Goal: Transaction & Acquisition: Purchase product/service

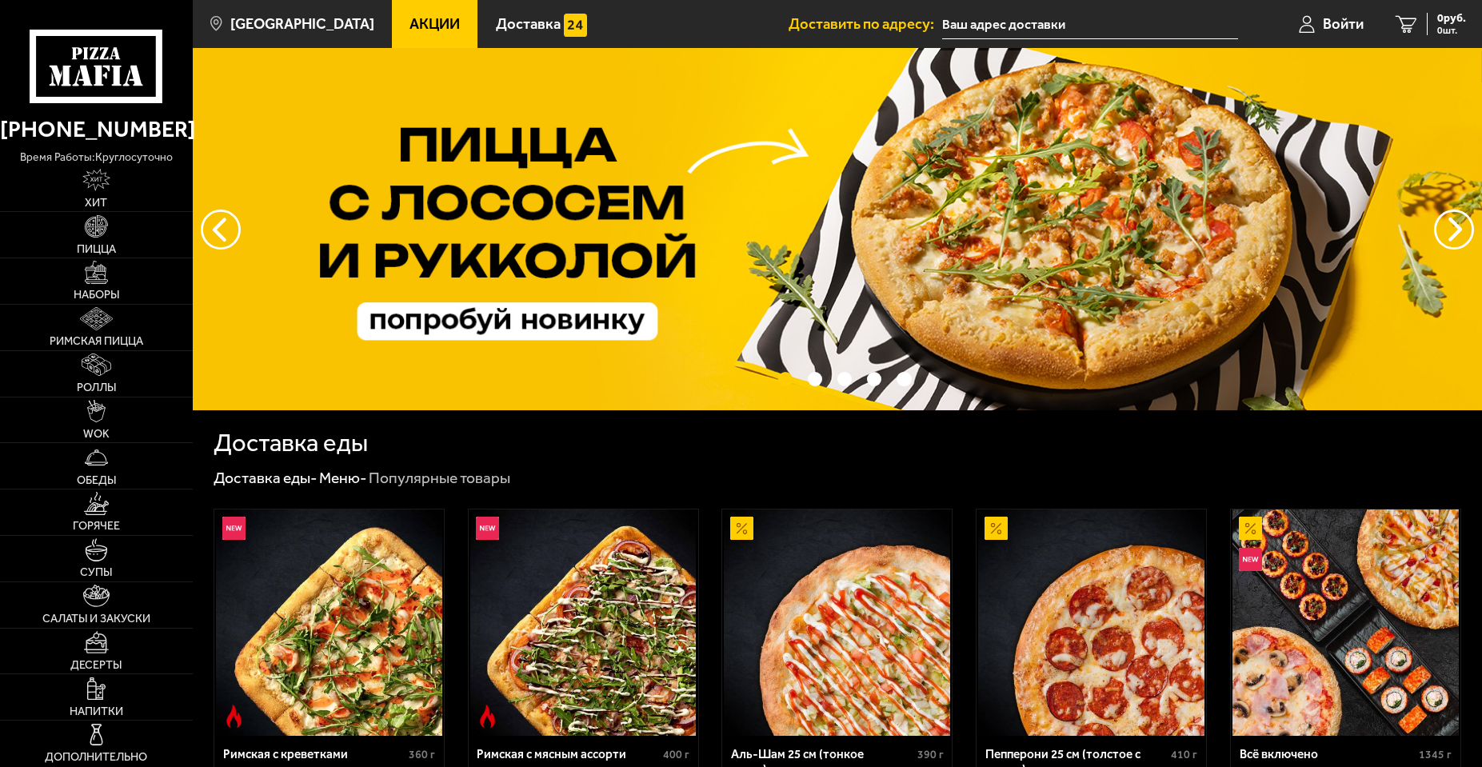
type input "[STREET_ADDRESS]"
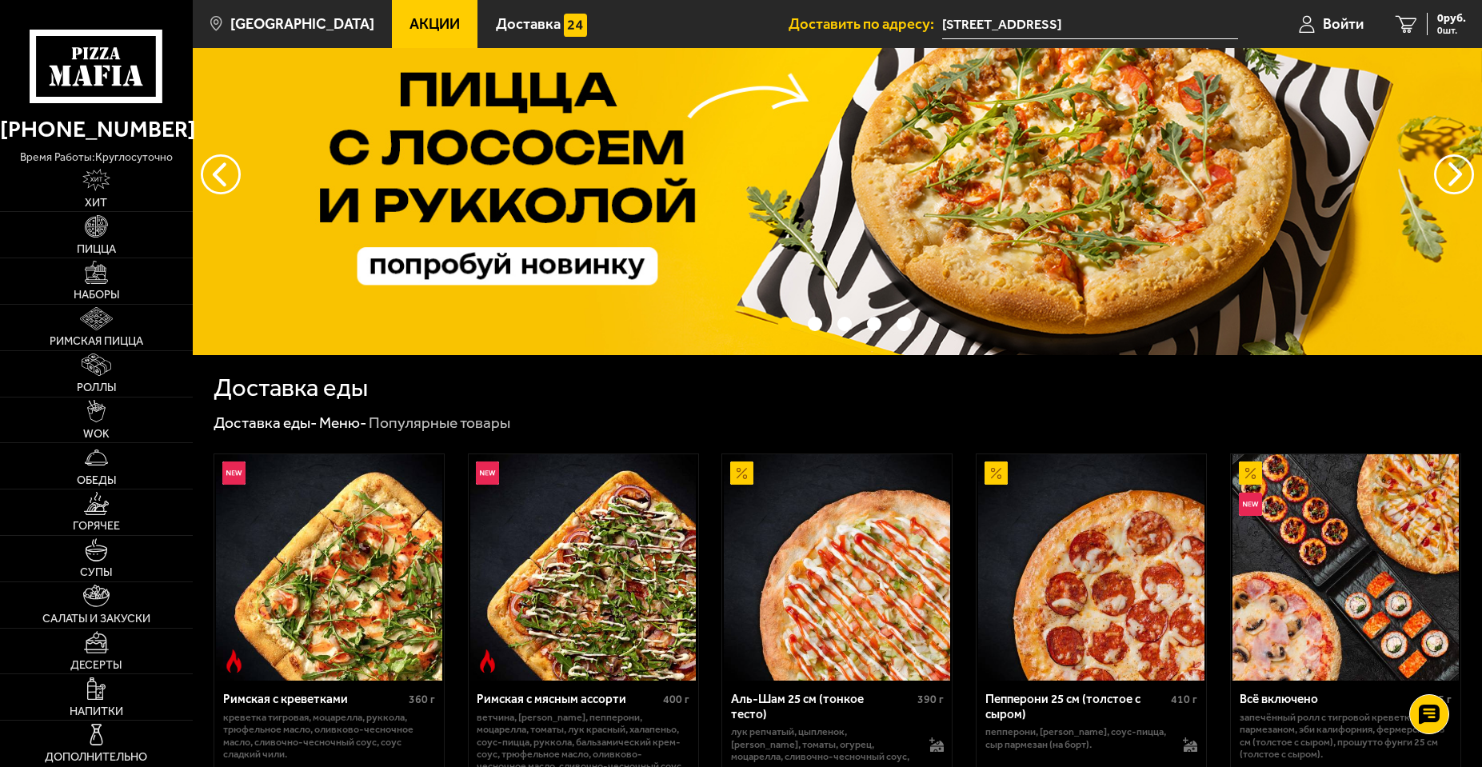
scroll to position [80, 0]
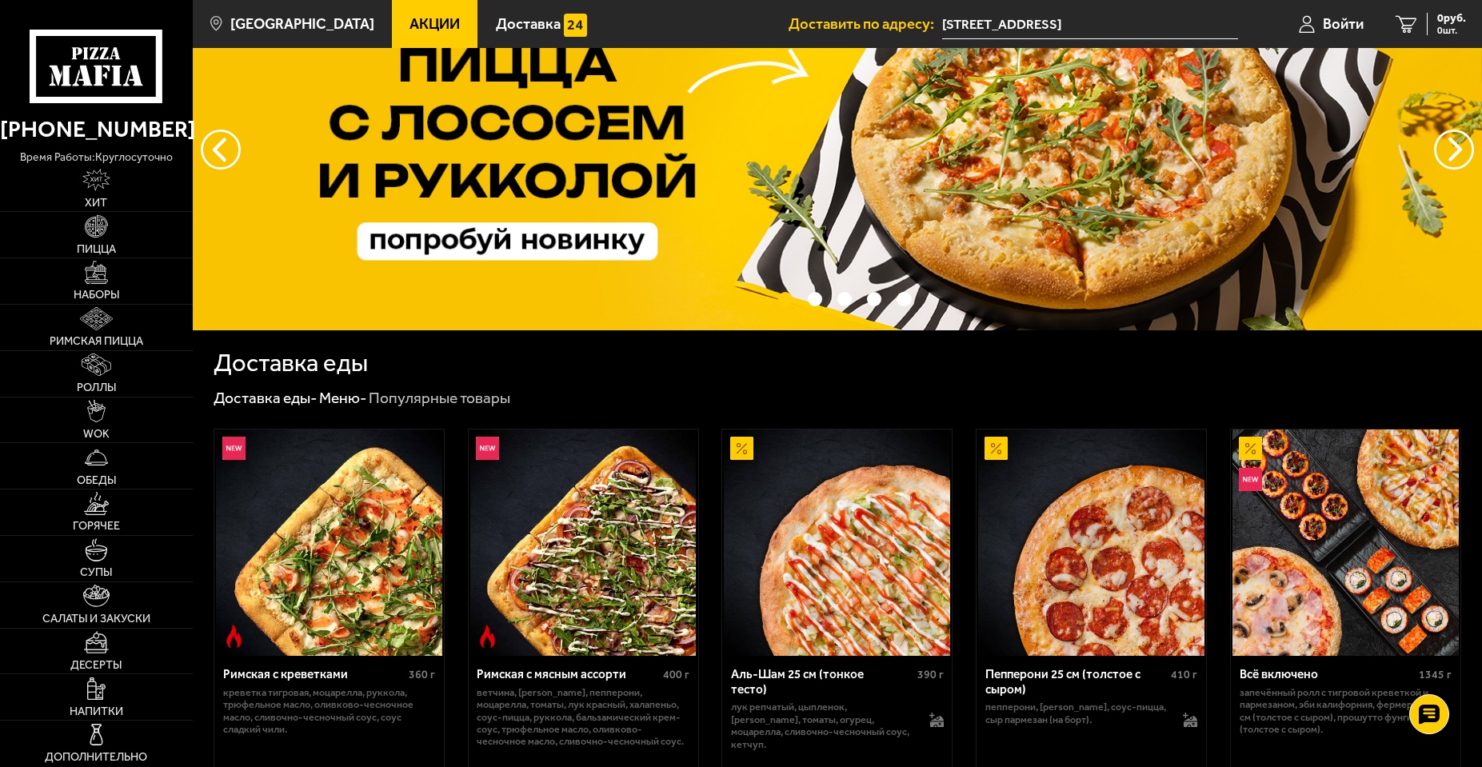
click at [418, 25] on span "Акции" at bounding box center [435, 24] width 50 height 15
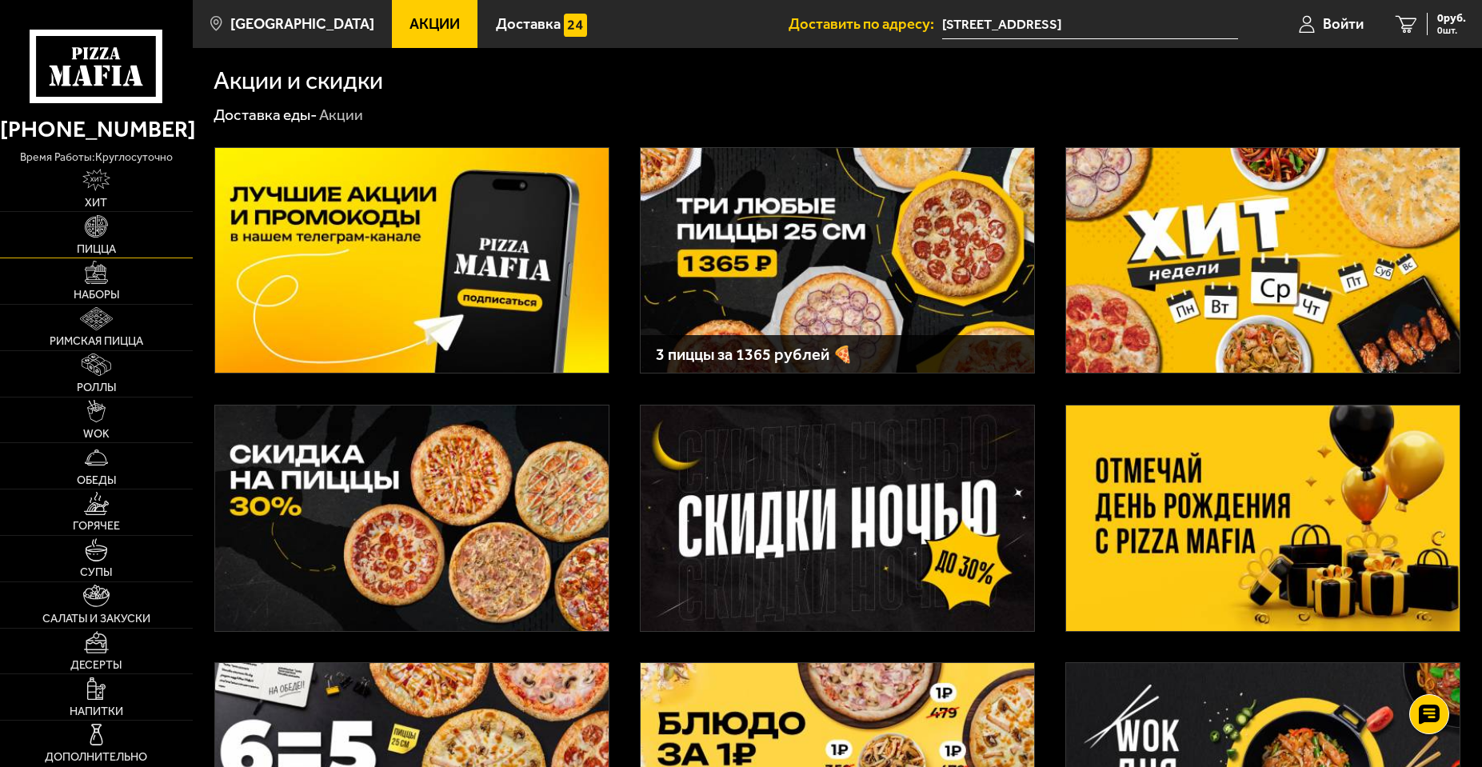
click at [90, 234] on img at bounding box center [96, 226] width 22 height 22
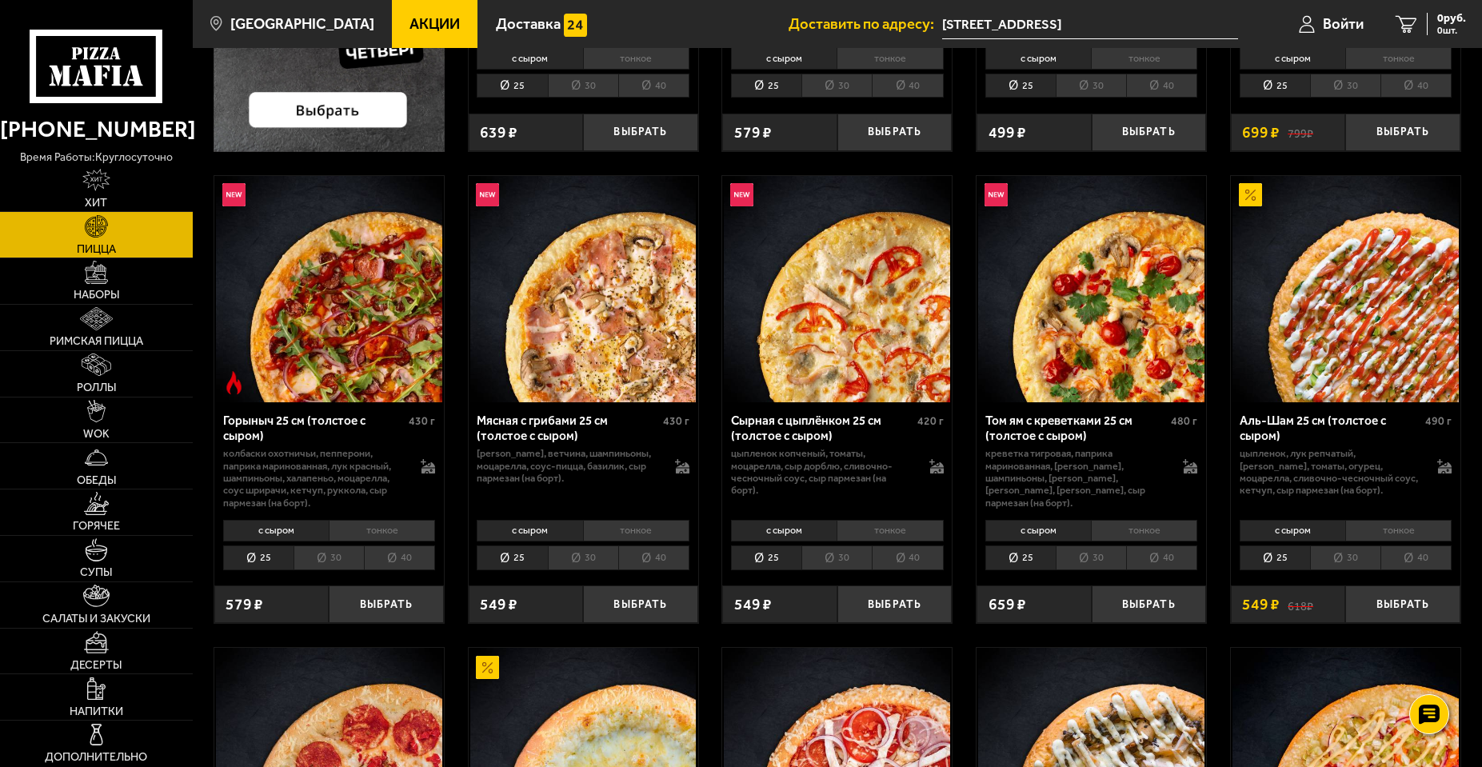
scroll to position [560, 0]
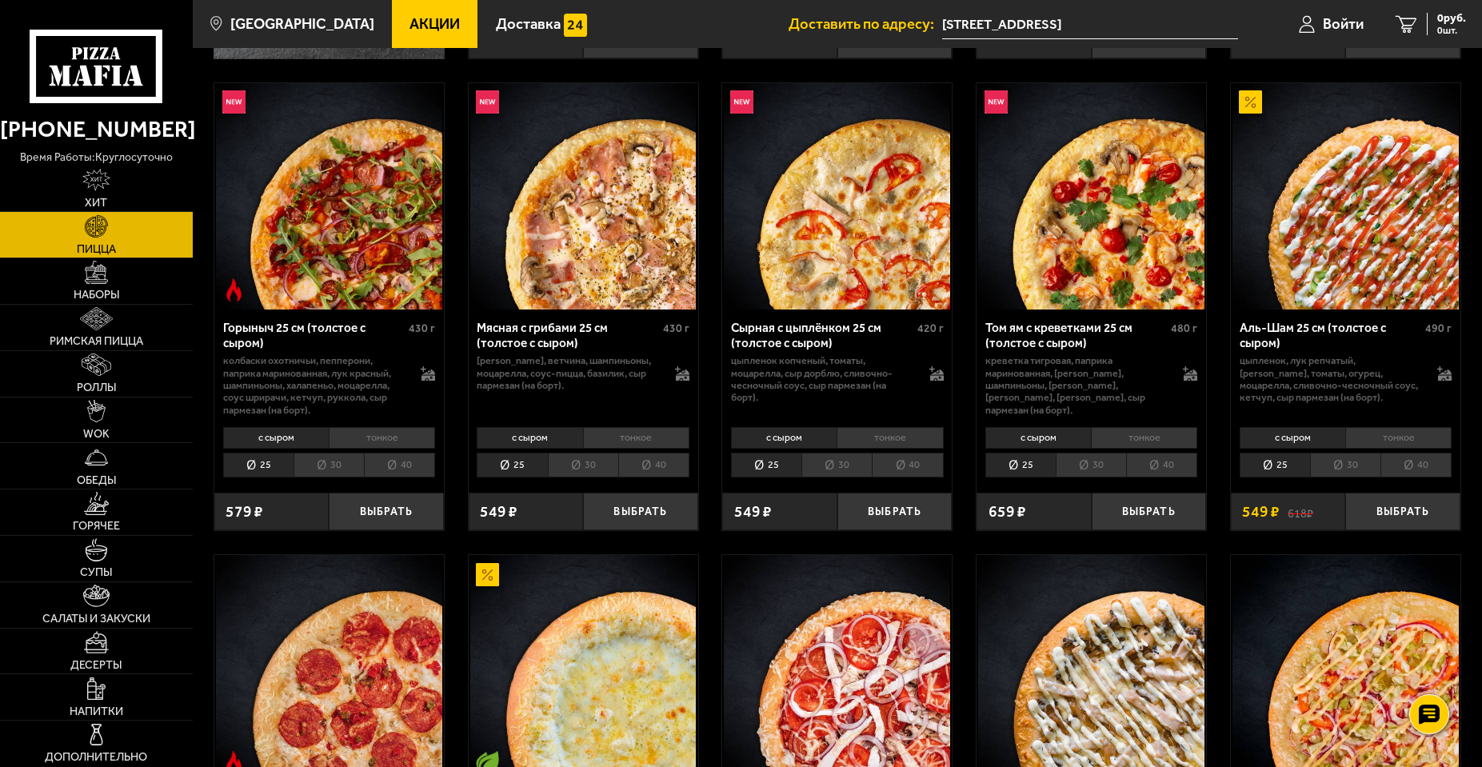
click at [1384, 442] on li "тонкое" at bounding box center [1399, 438] width 106 height 22
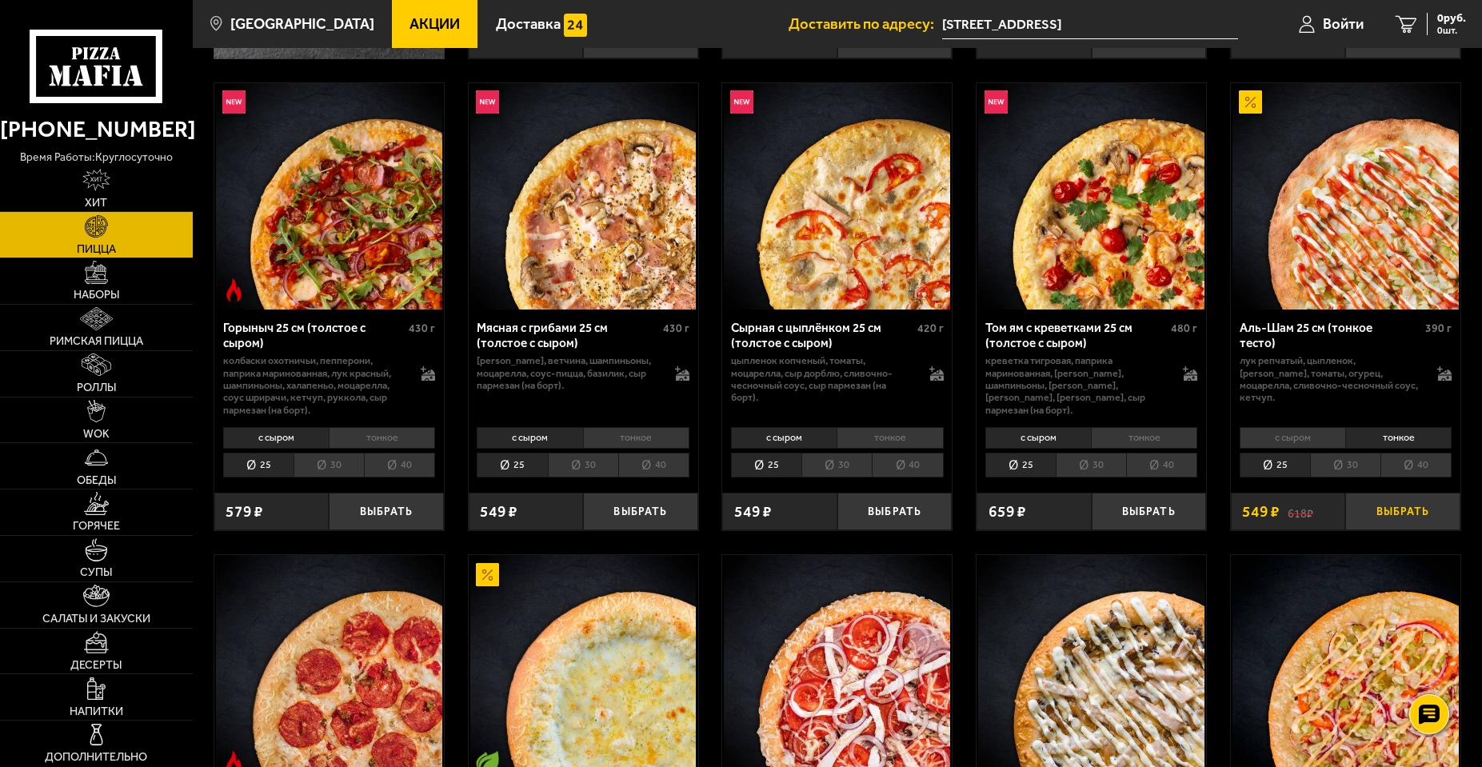
click at [1381, 510] on button "Выбрать" at bounding box center [1403, 512] width 114 height 38
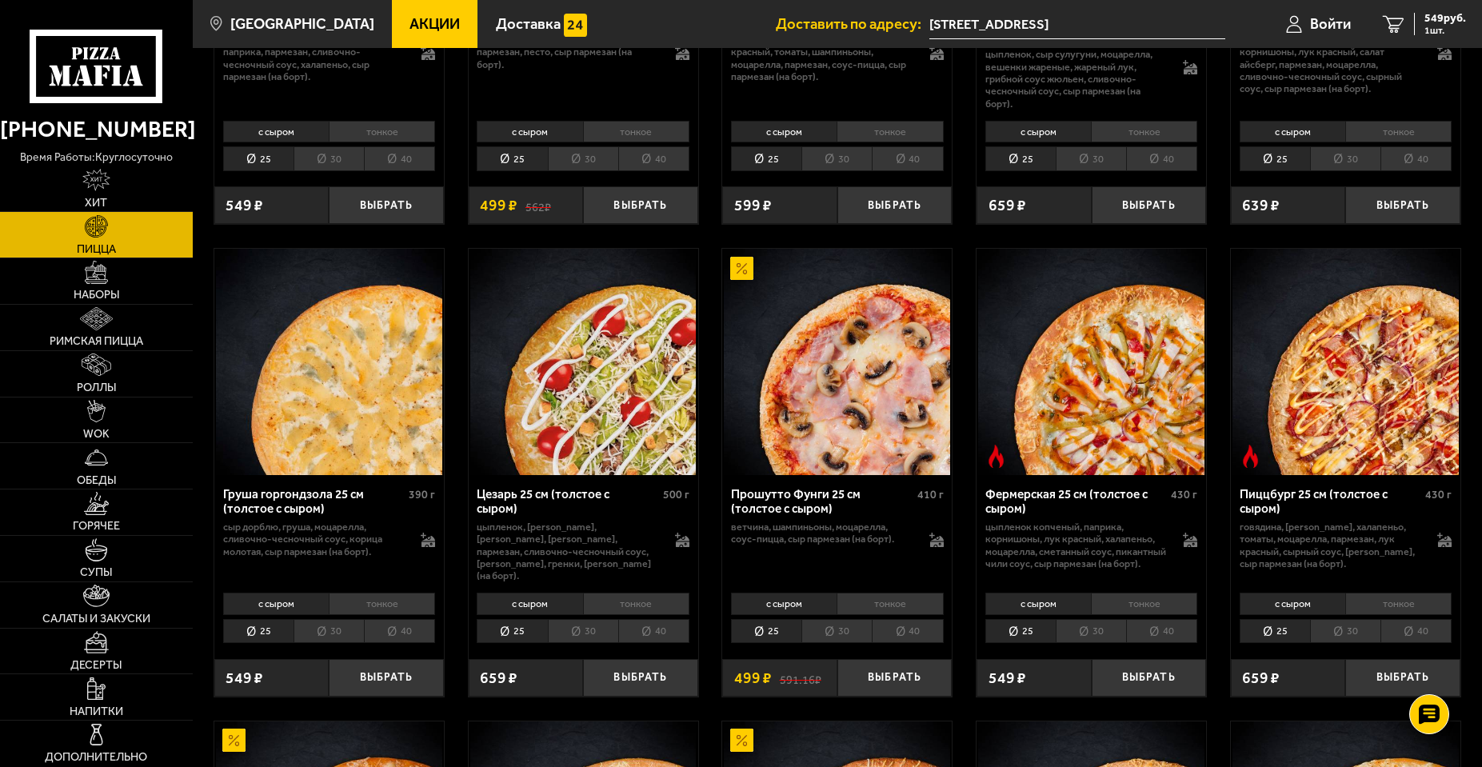
scroll to position [1360, 0]
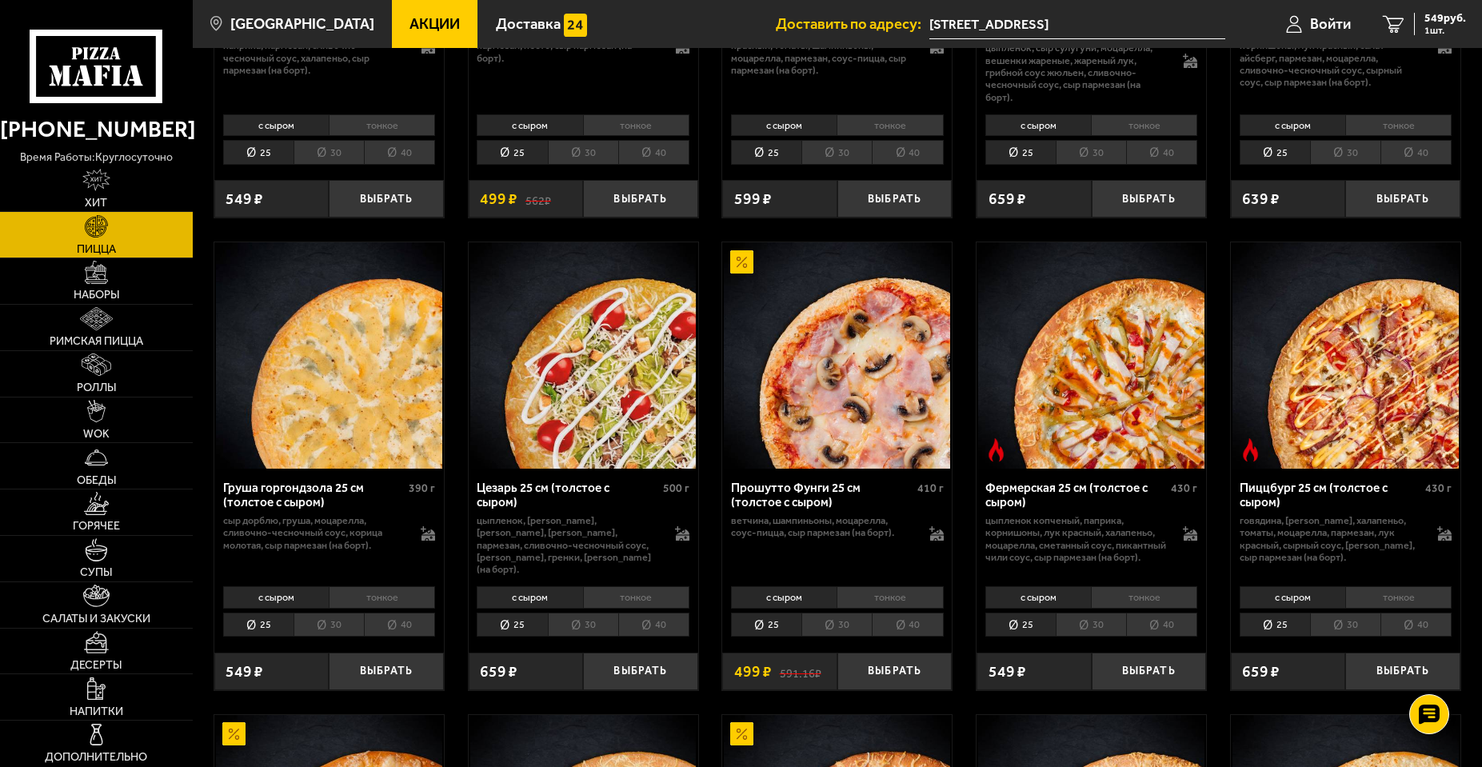
click at [1167, 598] on li "тонкое" at bounding box center [1144, 597] width 106 height 22
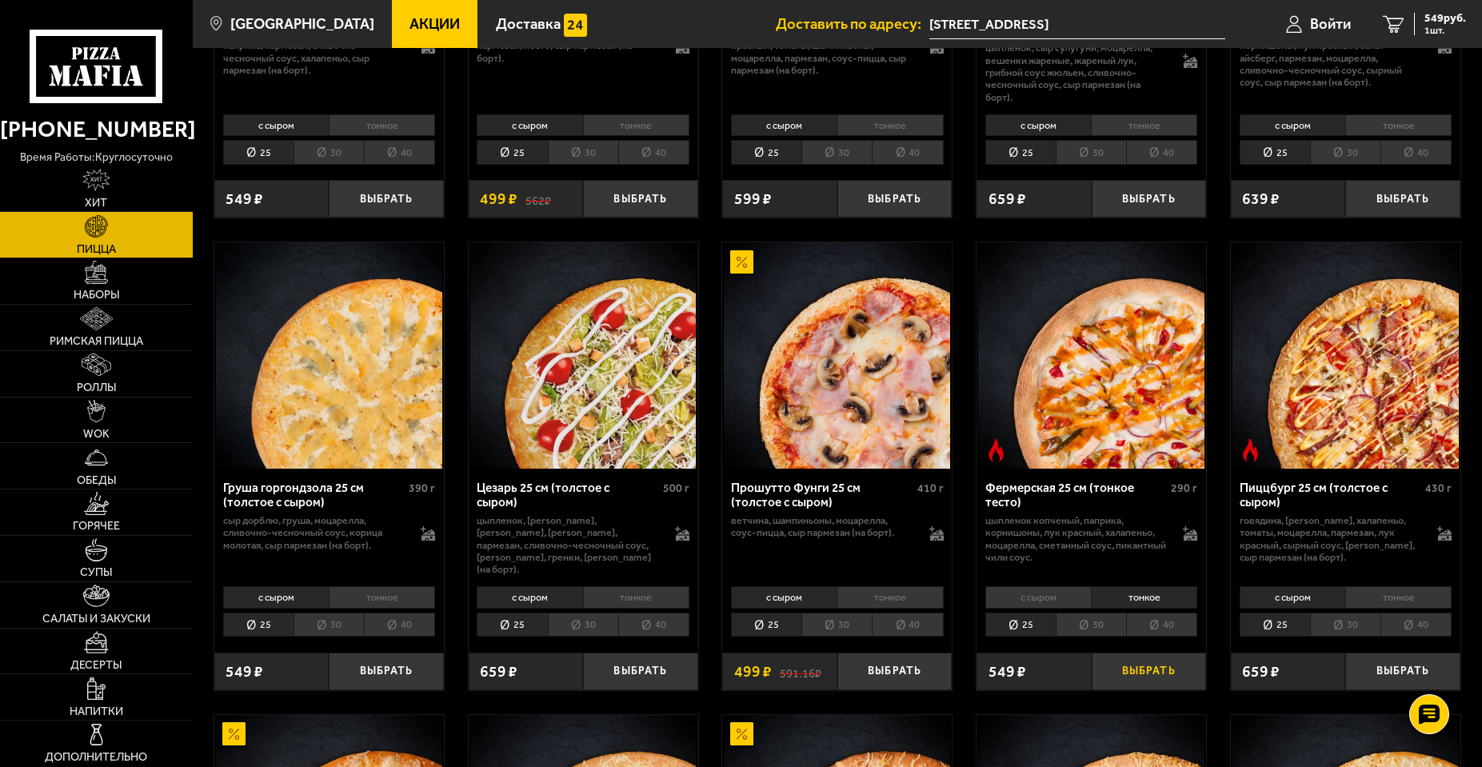
click at [1138, 665] on button "Выбрать" at bounding box center [1149, 672] width 114 height 38
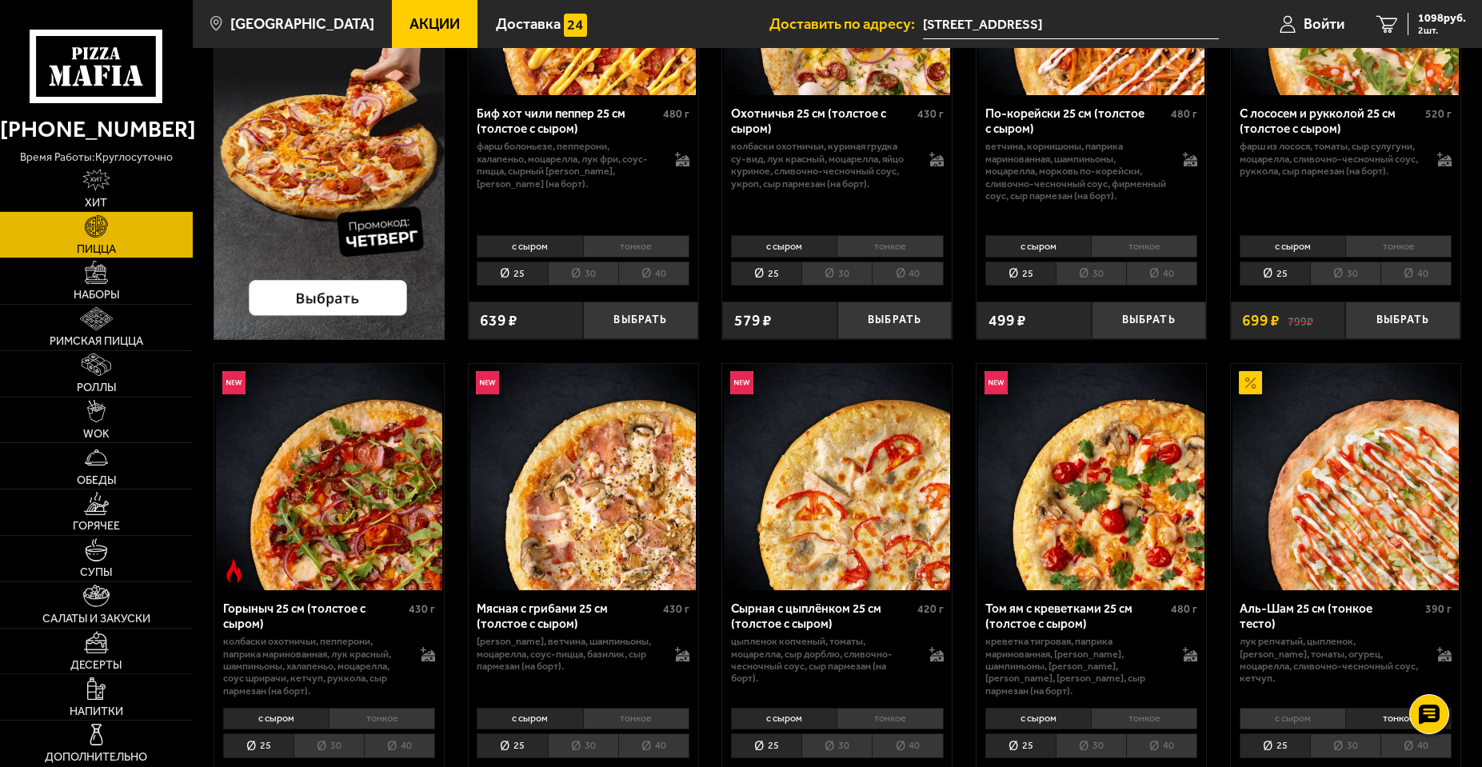
scroll to position [480, 0]
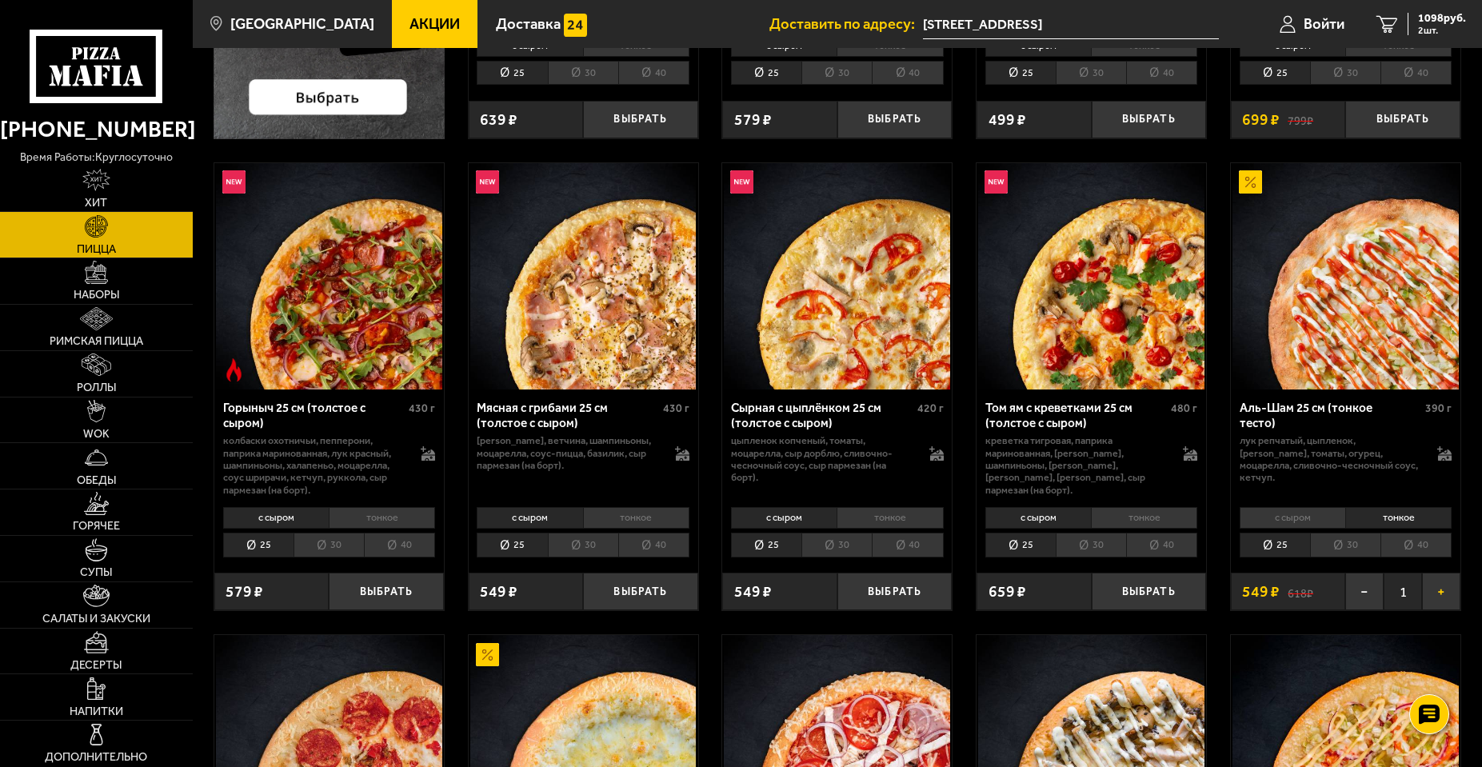
click at [1438, 594] on button "+" at bounding box center [1441, 592] width 38 height 38
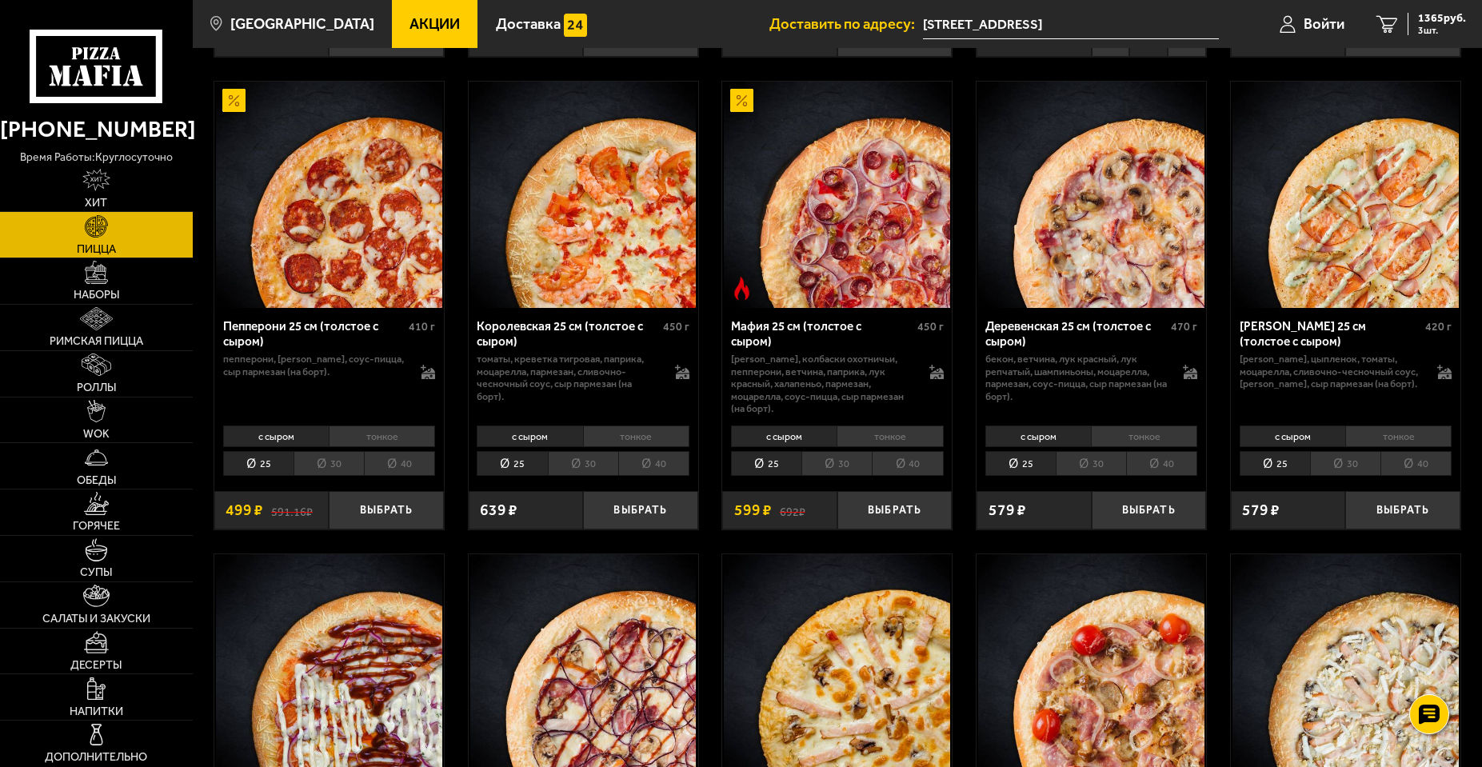
scroll to position [2000, 0]
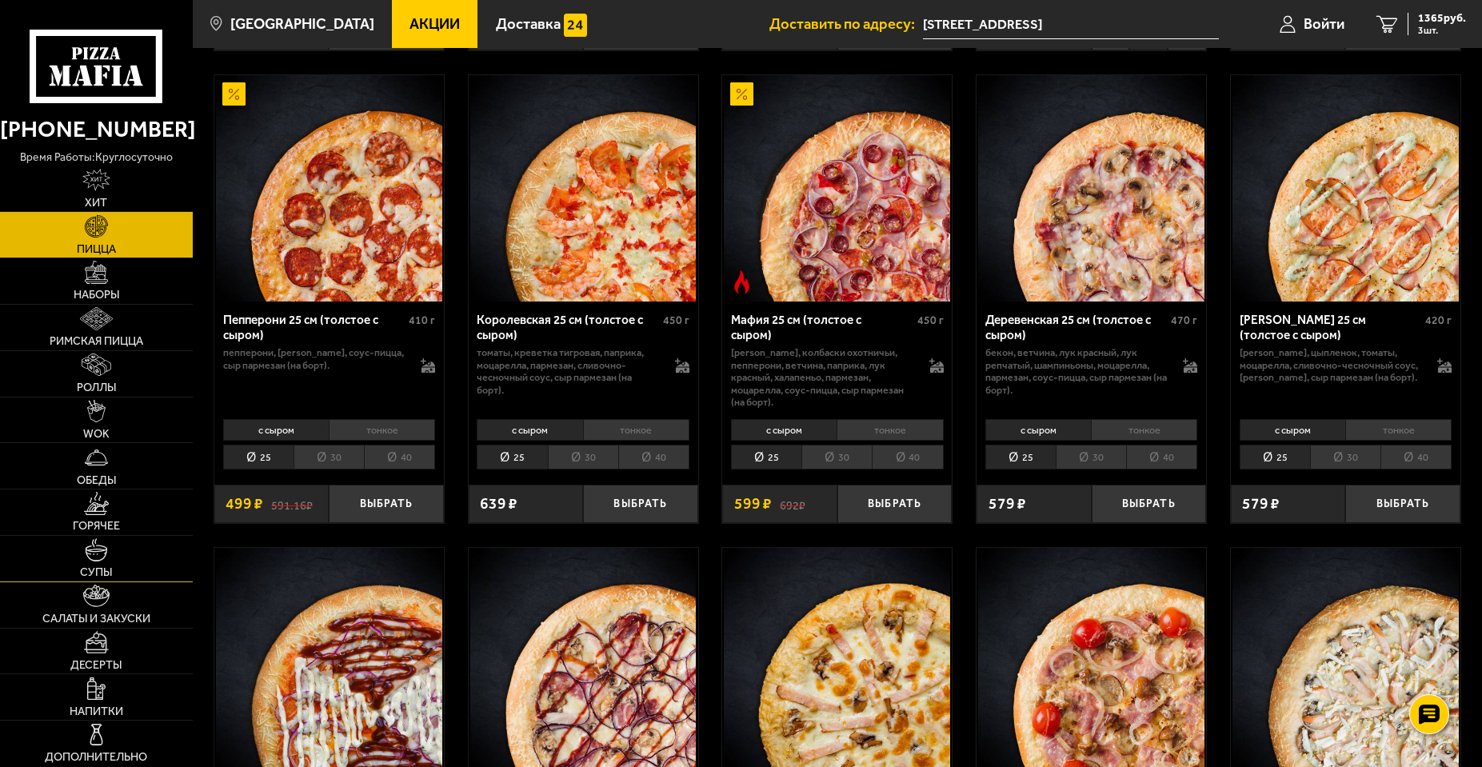
click at [110, 560] on link "Супы" at bounding box center [96, 559] width 193 height 46
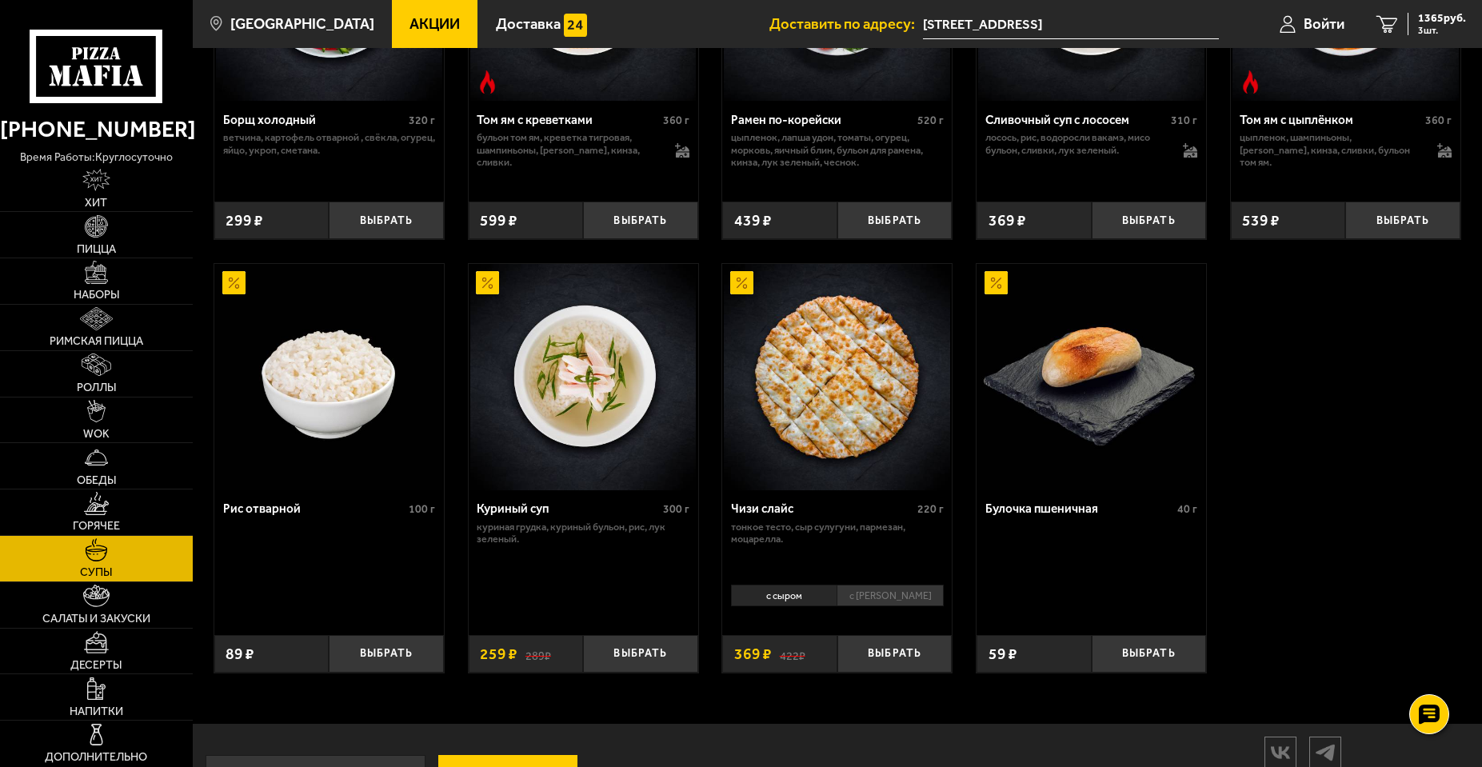
scroll to position [480, 0]
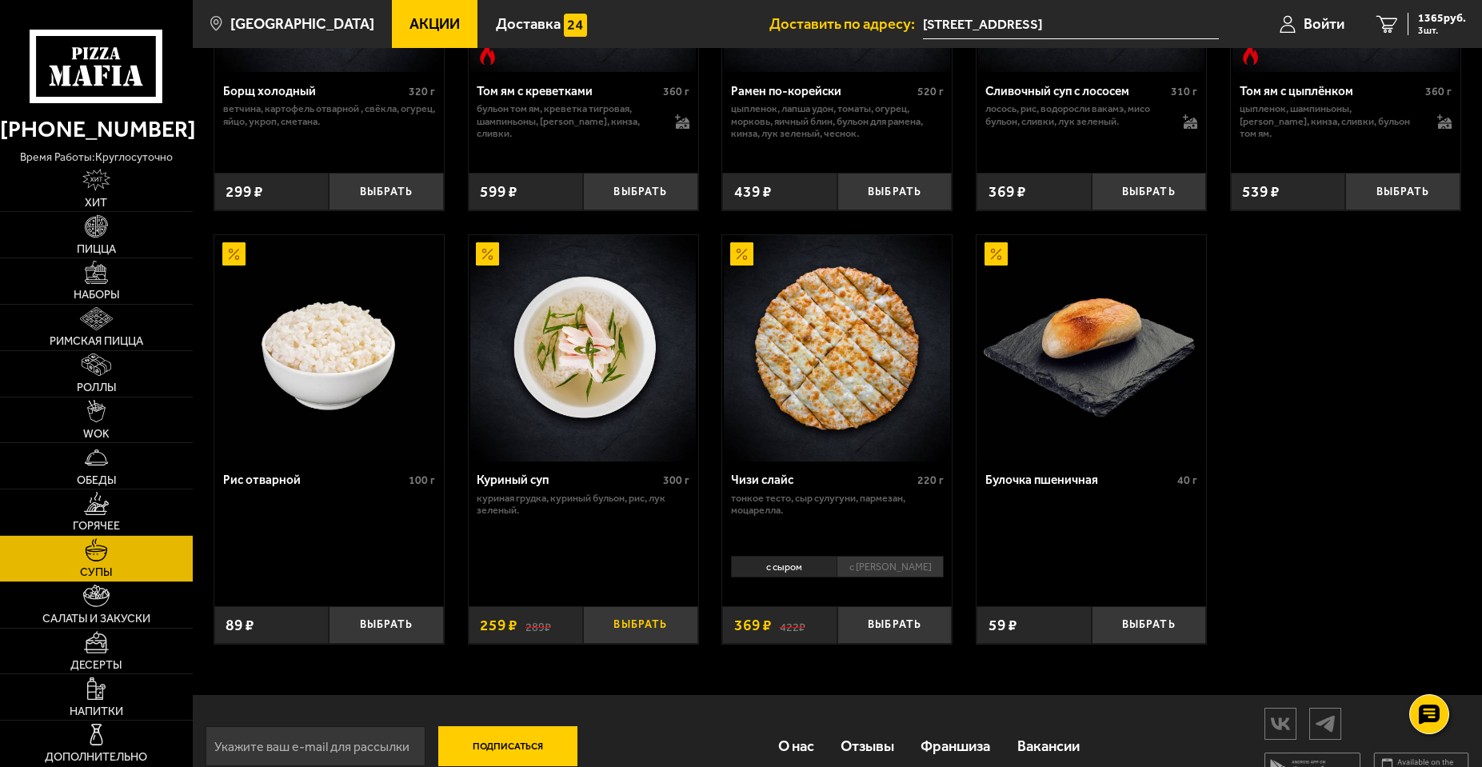
click at [645, 630] on button "Выбрать" at bounding box center [640, 625] width 114 height 38
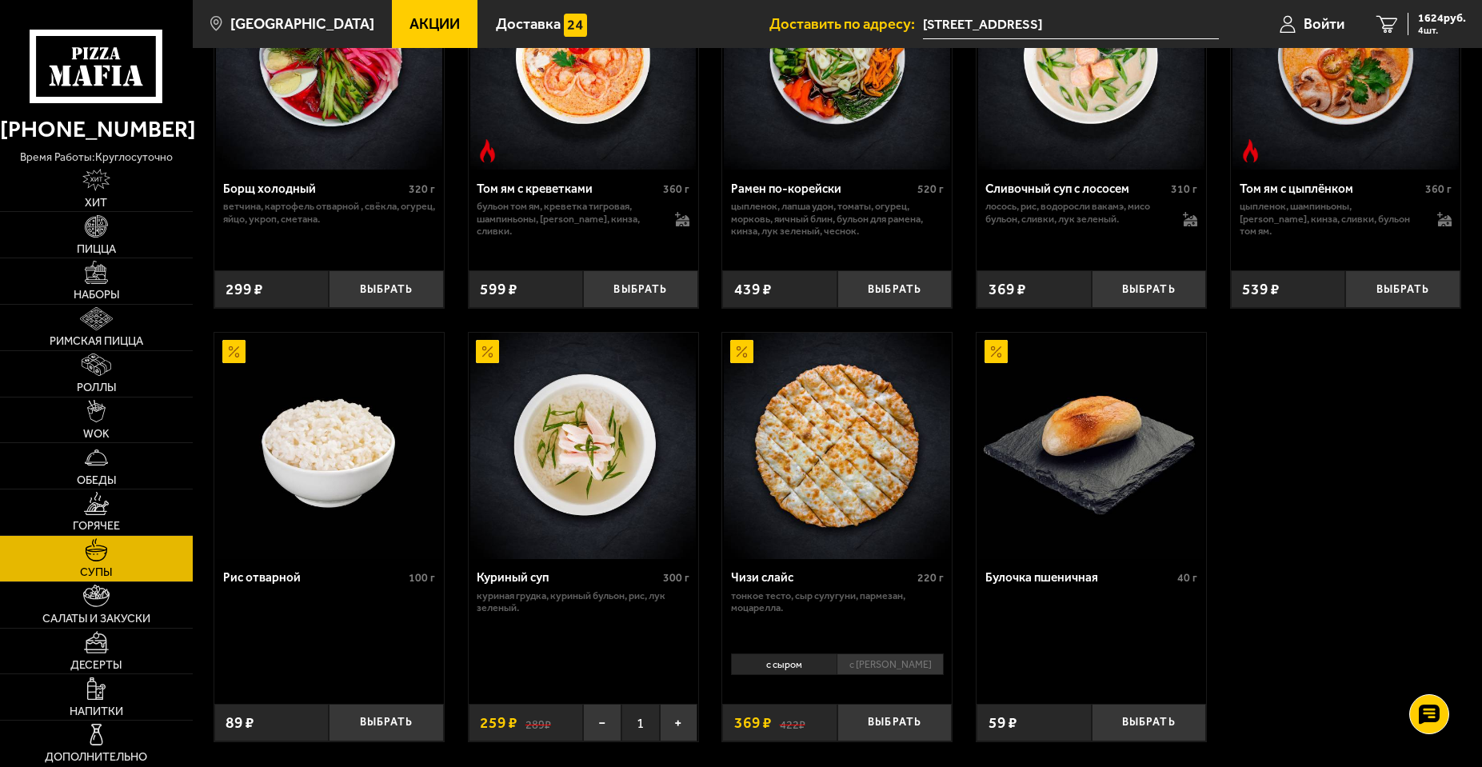
scroll to position [400, 0]
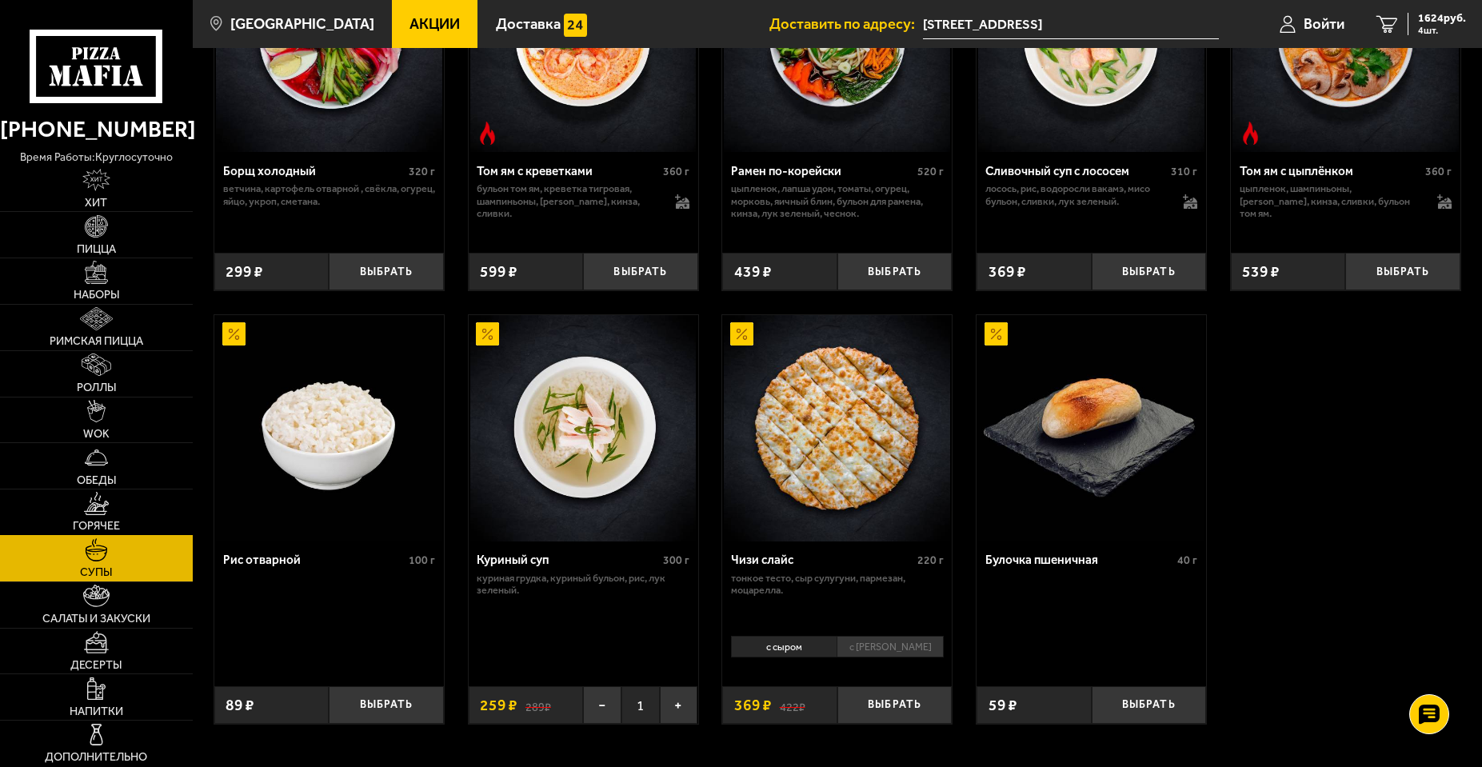
click at [89, 513] on img at bounding box center [97, 503] width 26 height 22
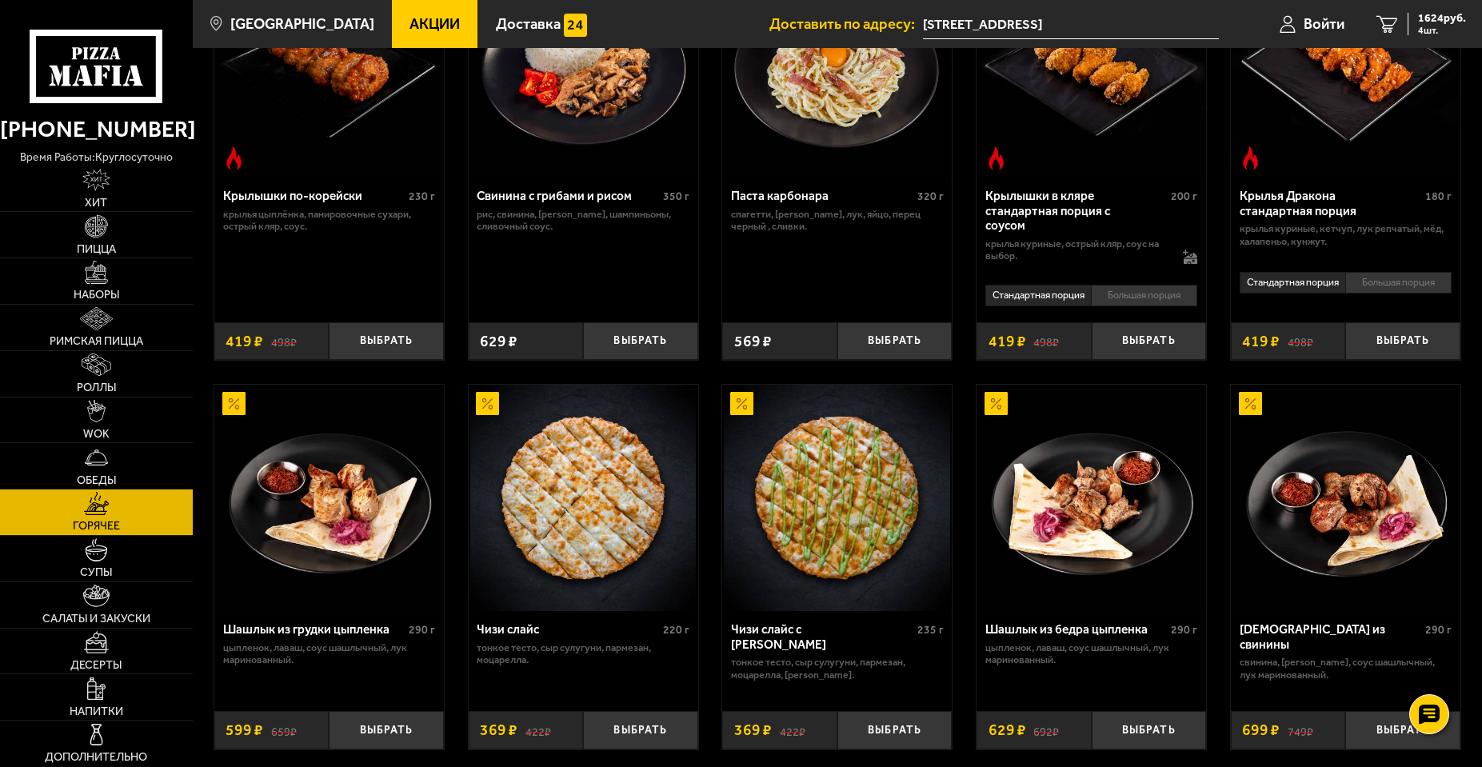
scroll to position [560, 0]
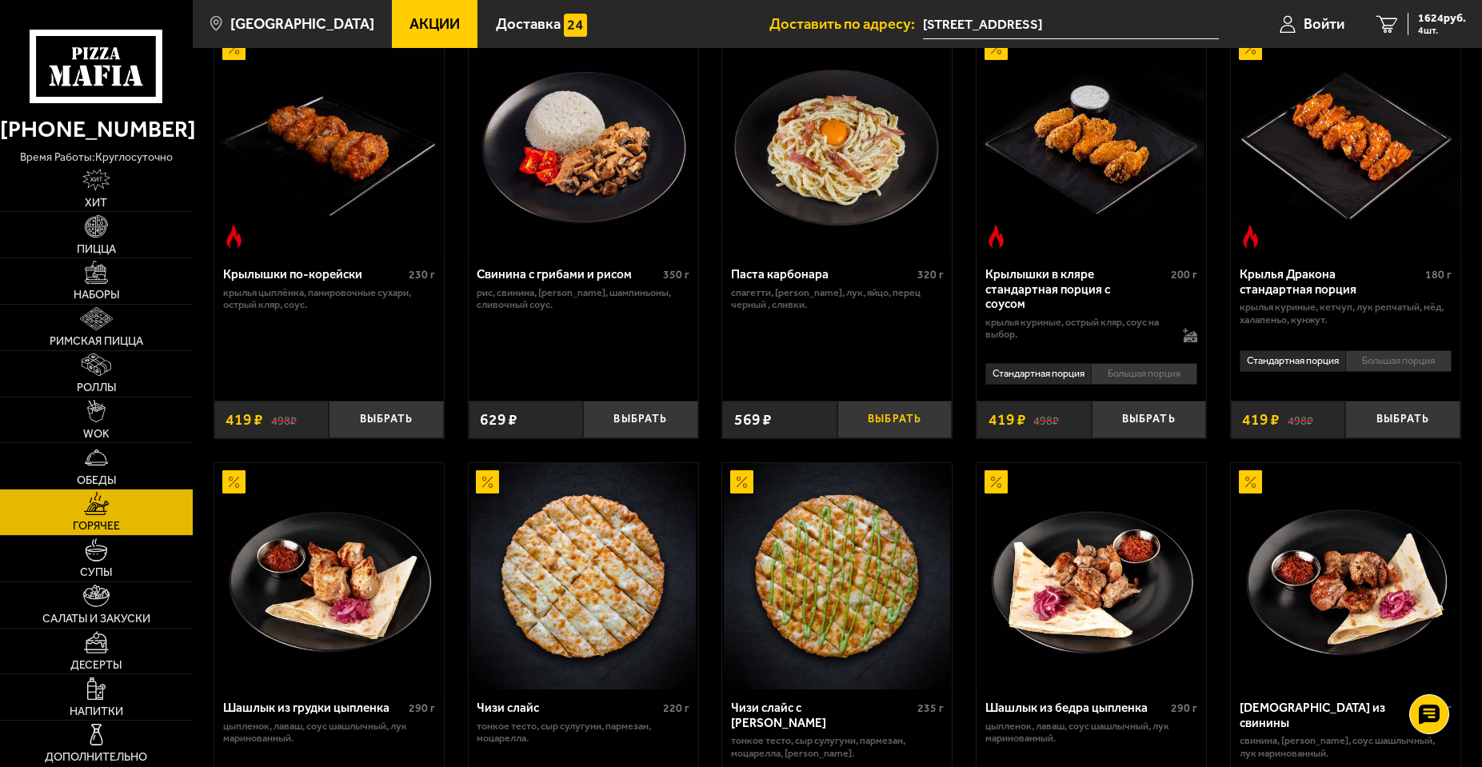
click at [894, 423] on button "Выбрать" at bounding box center [895, 420] width 114 height 38
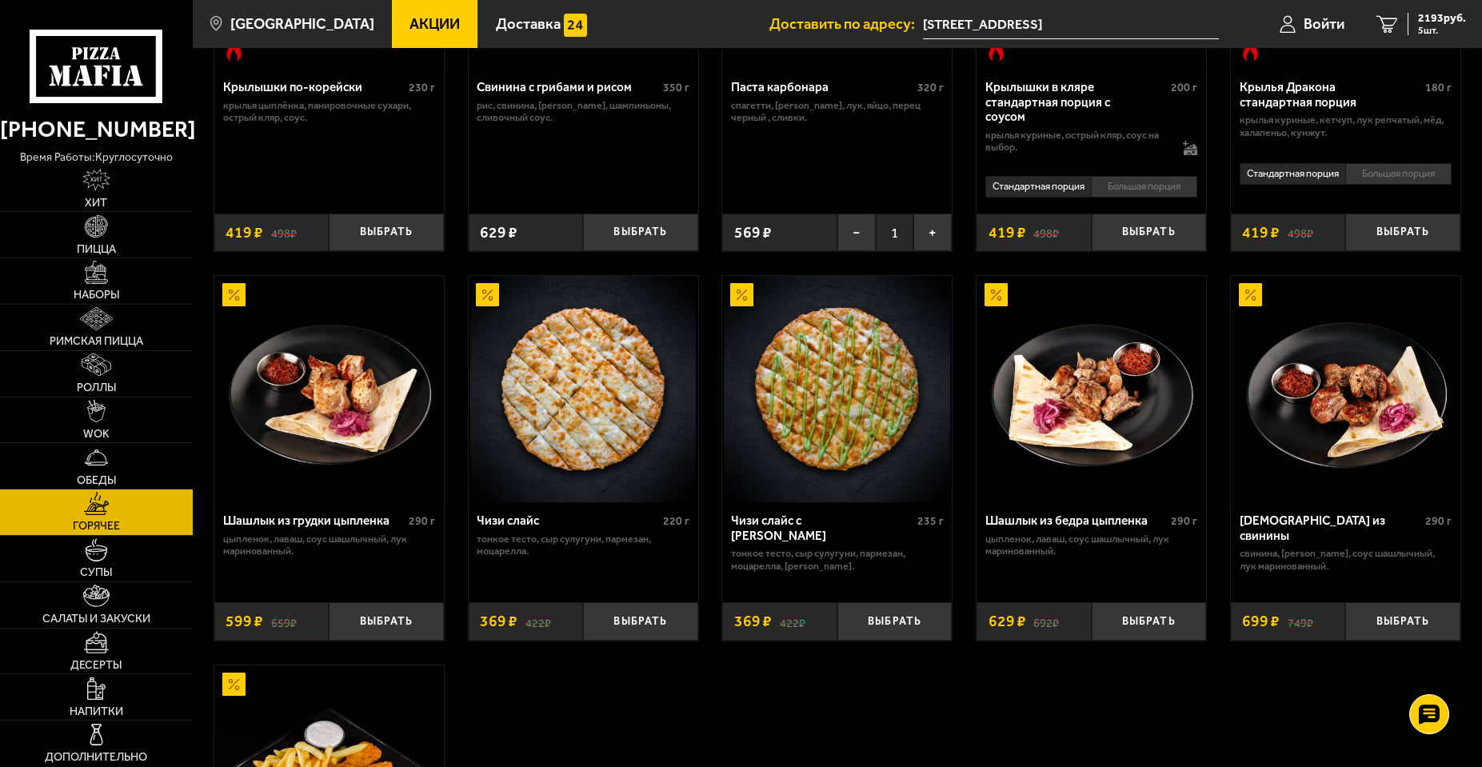
scroll to position [720, 0]
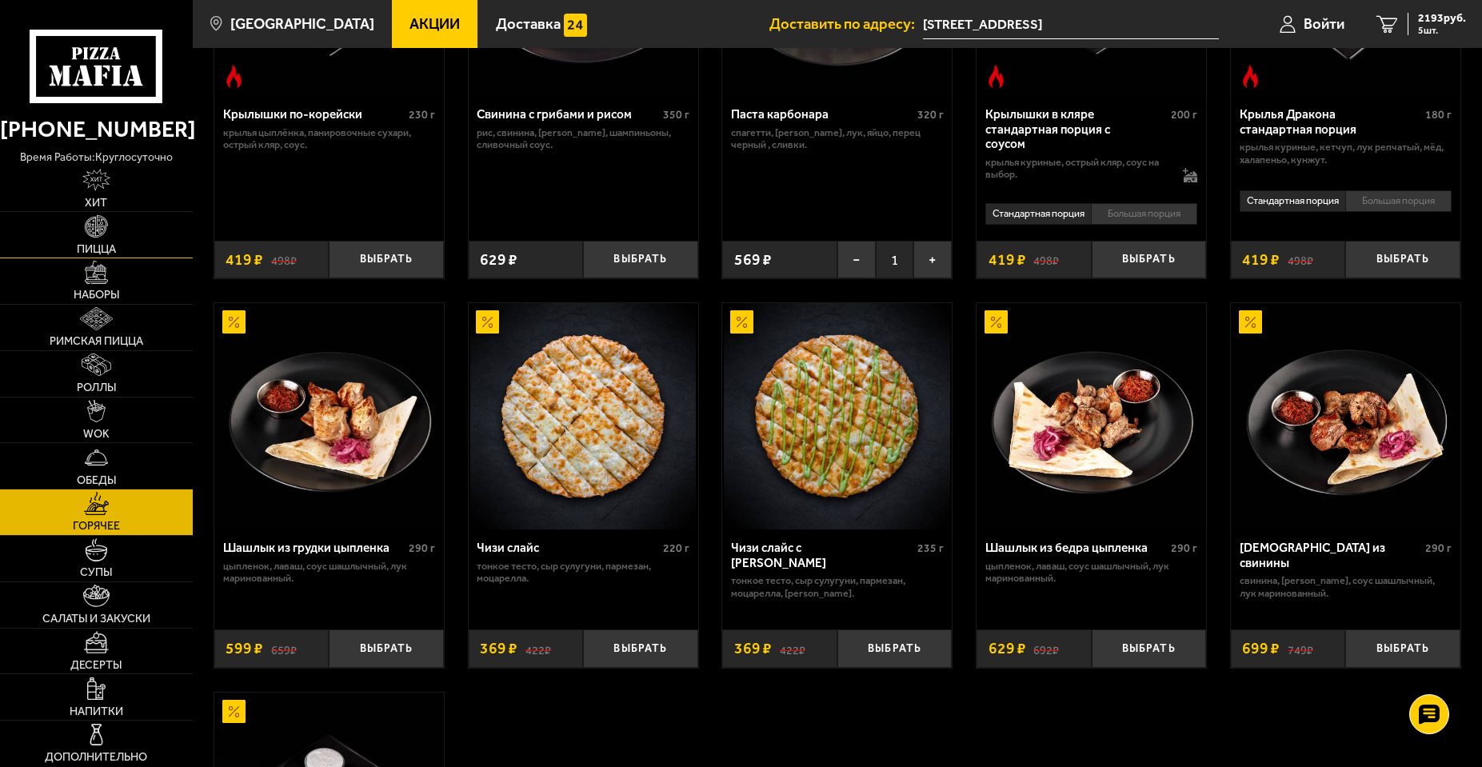
click at [94, 235] on img at bounding box center [96, 226] width 22 height 22
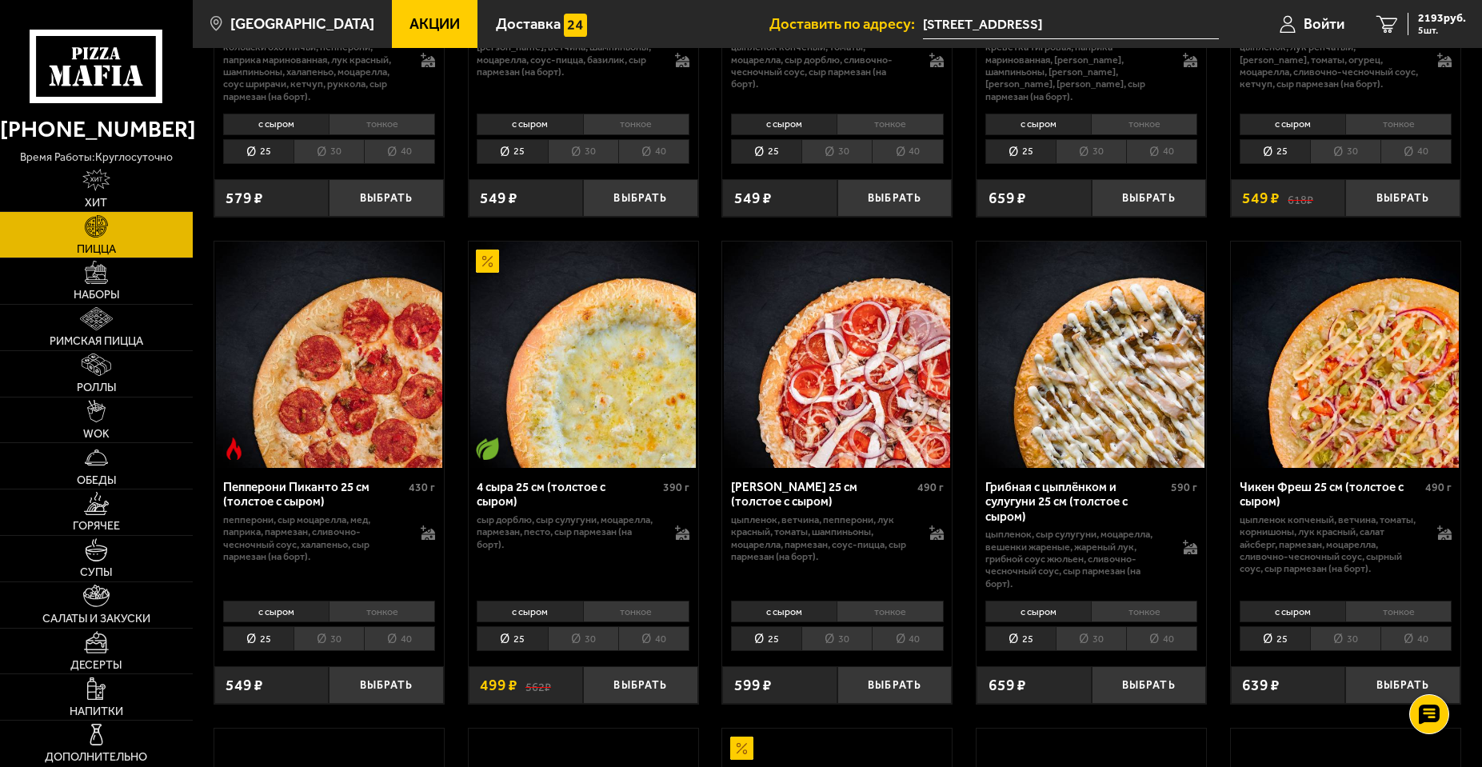
scroll to position [960, 0]
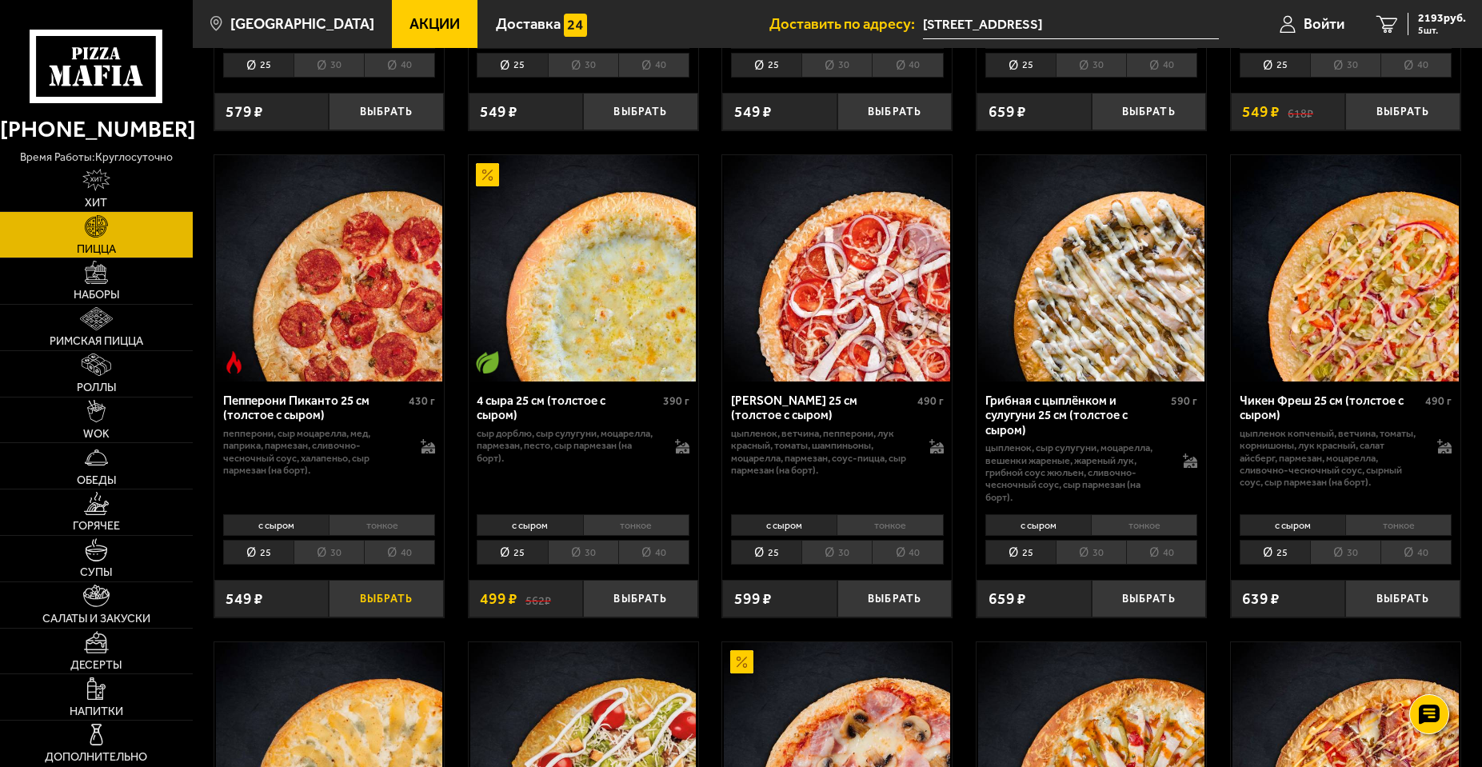
click at [378, 598] on button "Выбрать" at bounding box center [386, 599] width 114 height 38
click at [1410, 22] on div "2742 руб. 6 шт." at bounding box center [1437, 24] width 58 height 22
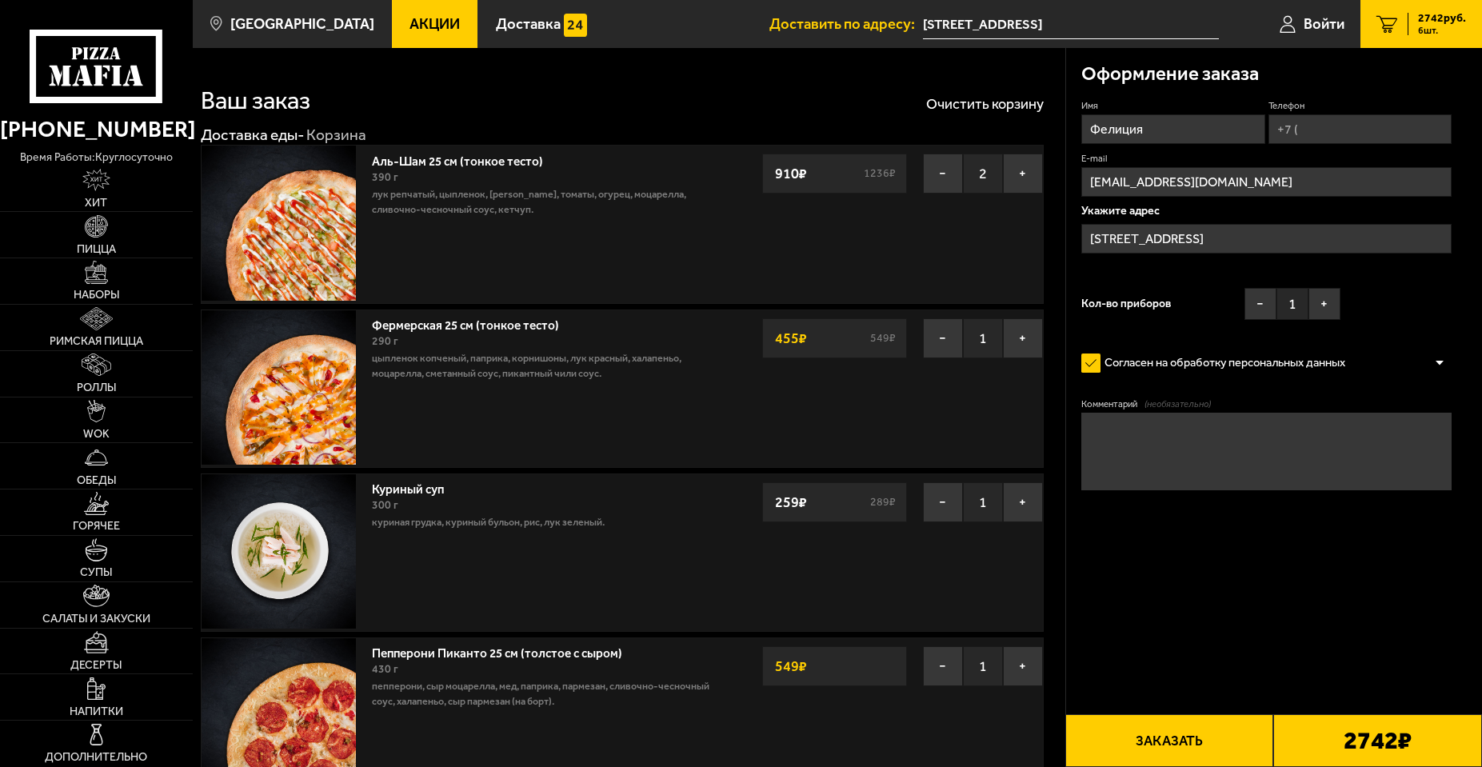
type input "[STREET_ADDRESS]"
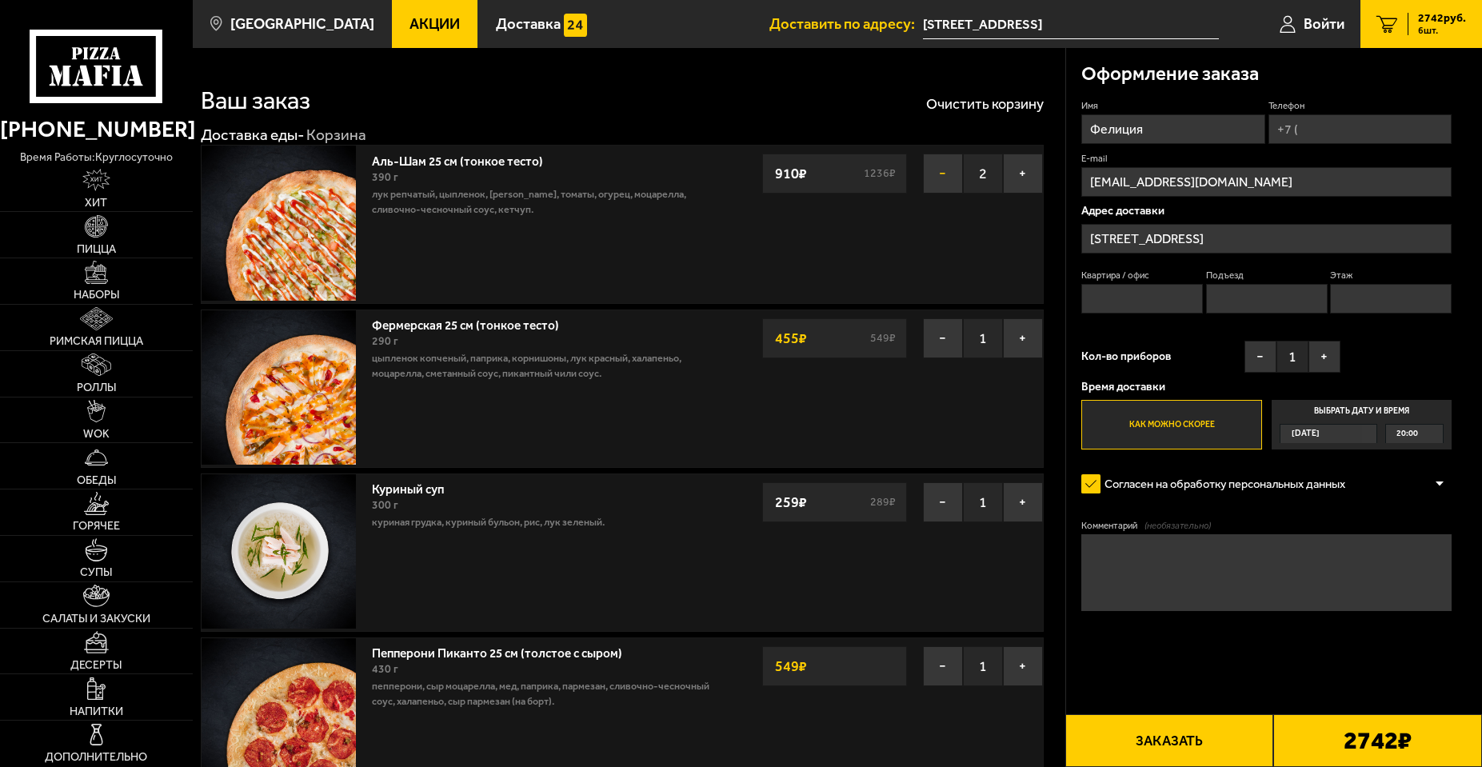
click at [931, 177] on button "−" at bounding box center [943, 174] width 40 height 40
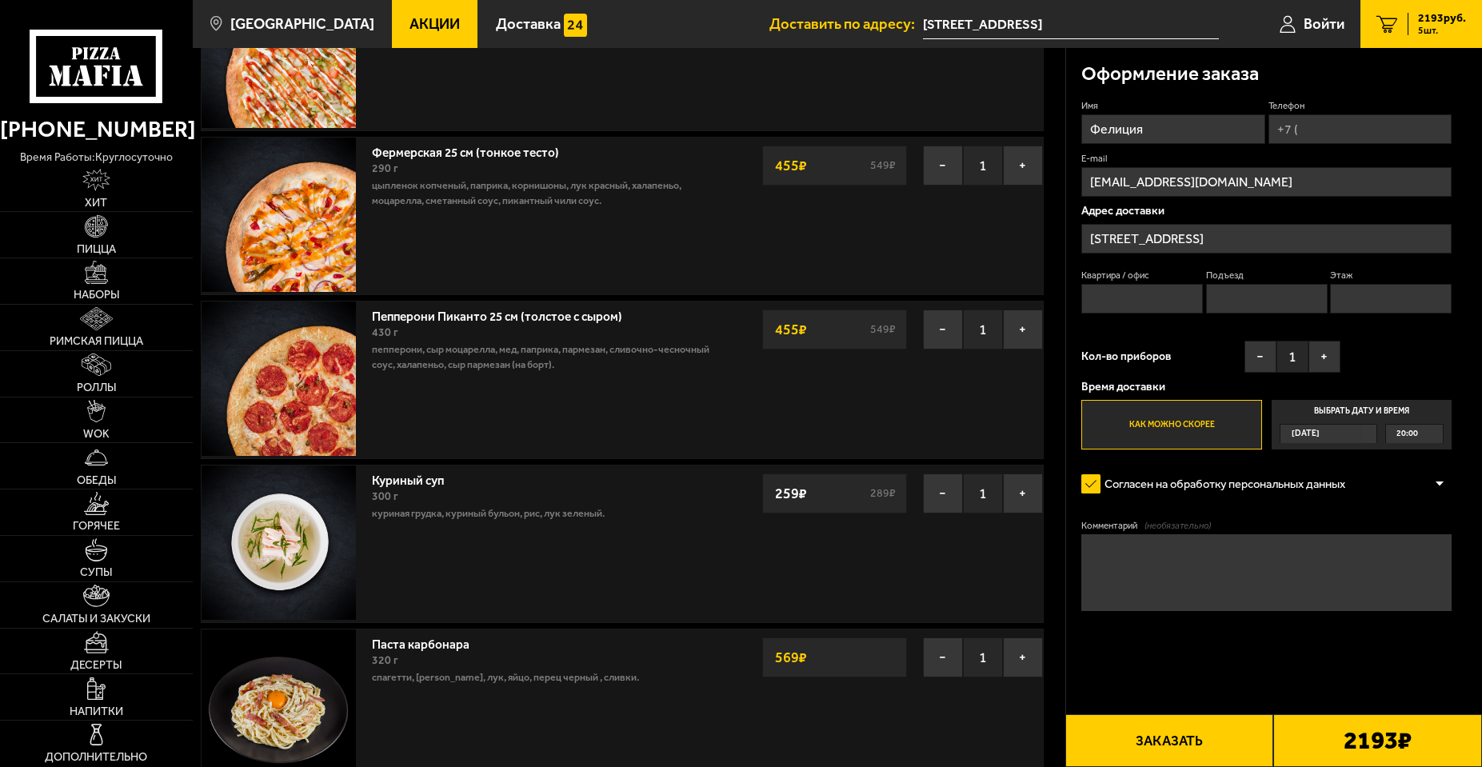
scroll to position [160, 0]
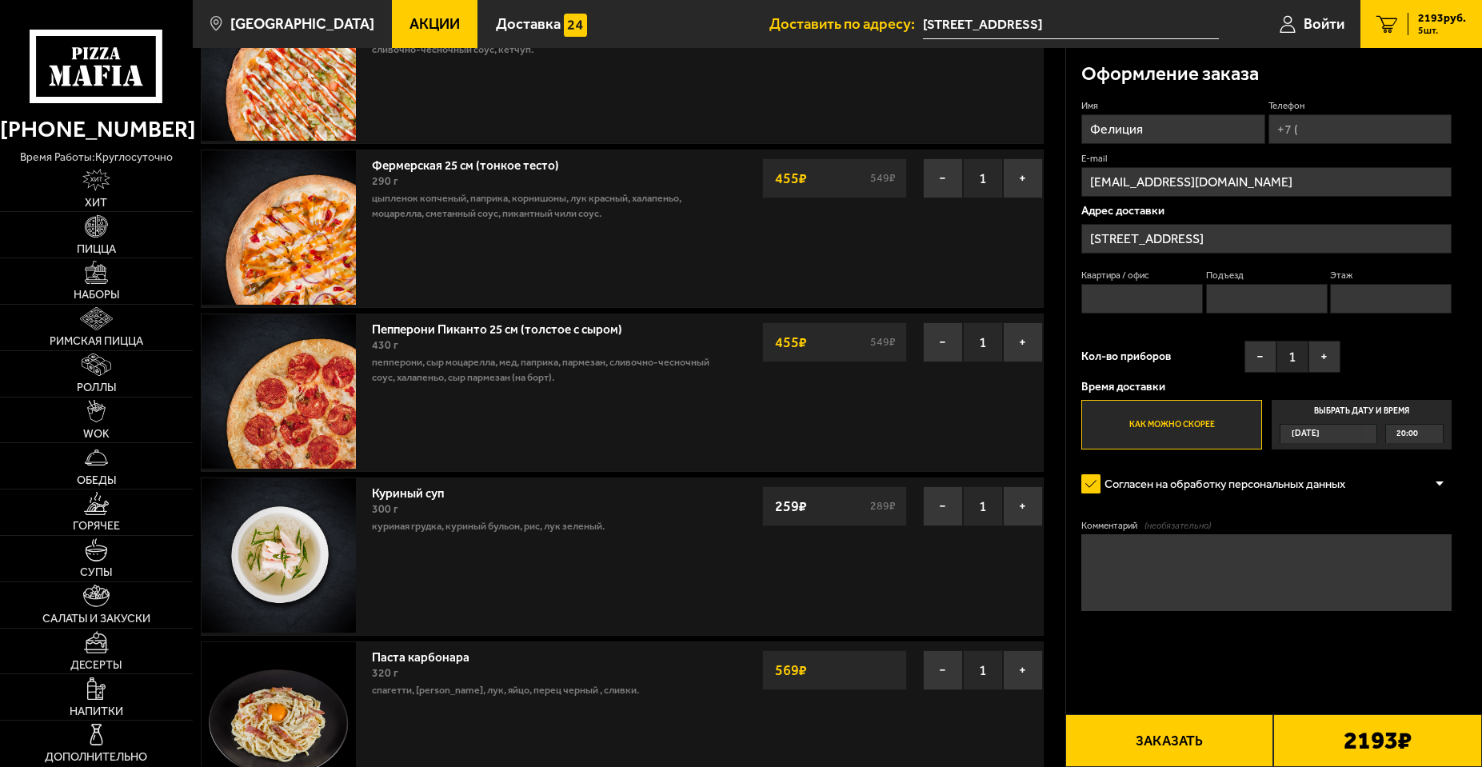
click at [1333, 130] on input "Телефон" at bounding box center [1361, 129] width 184 height 30
type input "+7 (965) 005-35-47"
click at [1405, 100] on span "Применить скидку" at bounding box center [1399, 105] width 77 height 13
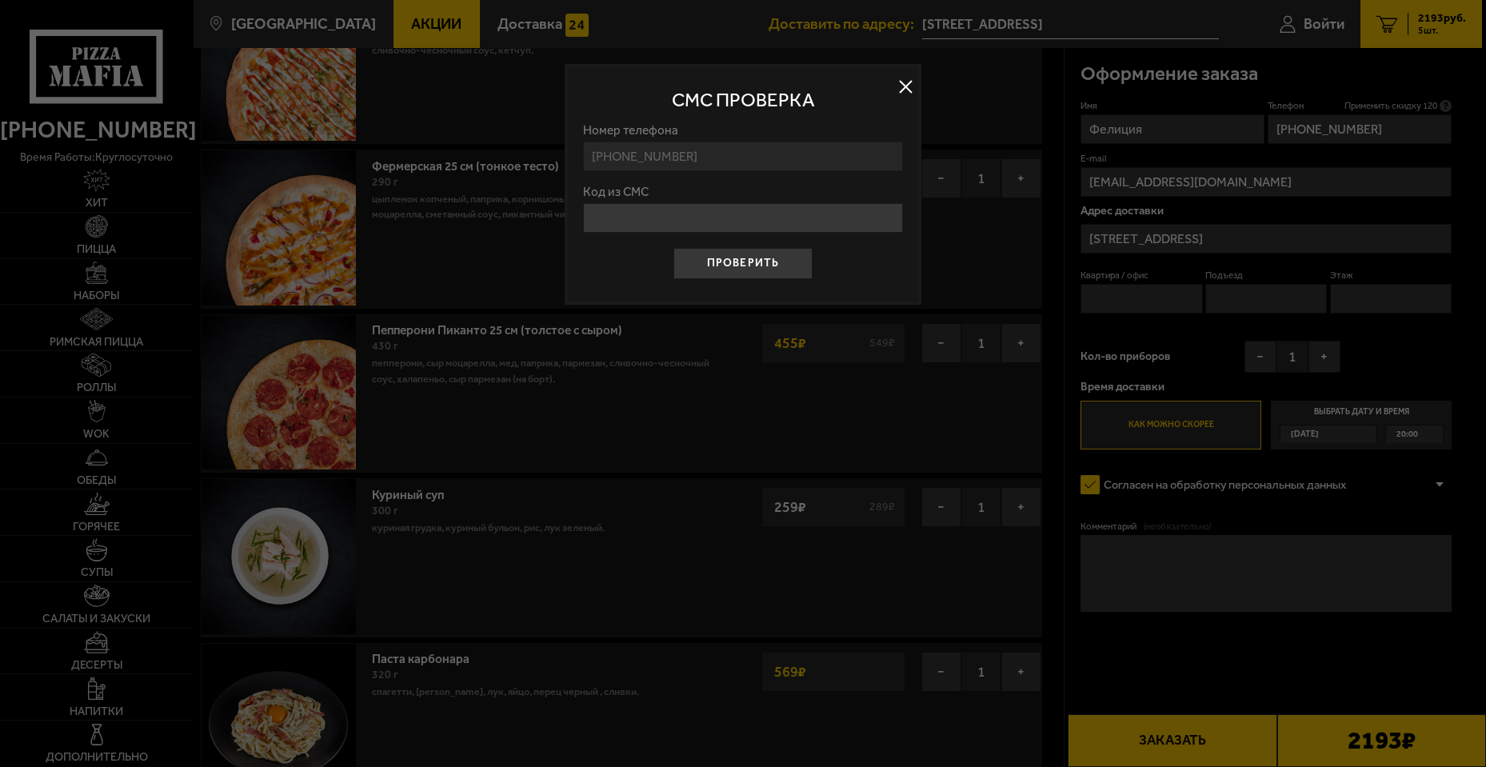
click at [663, 216] on input "Код из СМС" at bounding box center [743, 218] width 321 height 30
click at [910, 96] on button at bounding box center [906, 86] width 24 height 24
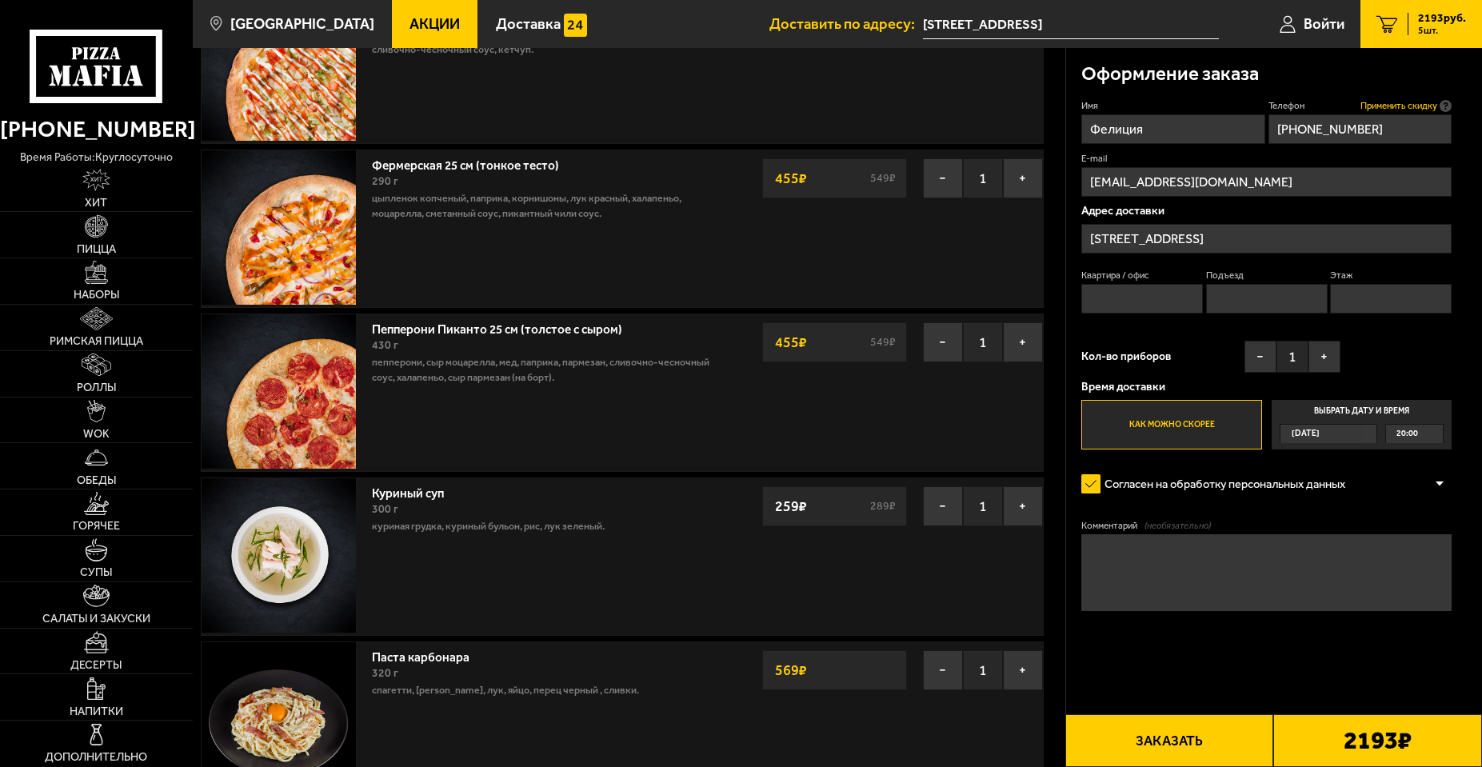
click at [1395, 105] on span "Применить скидку" at bounding box center [1399, 105] width 77 height 13
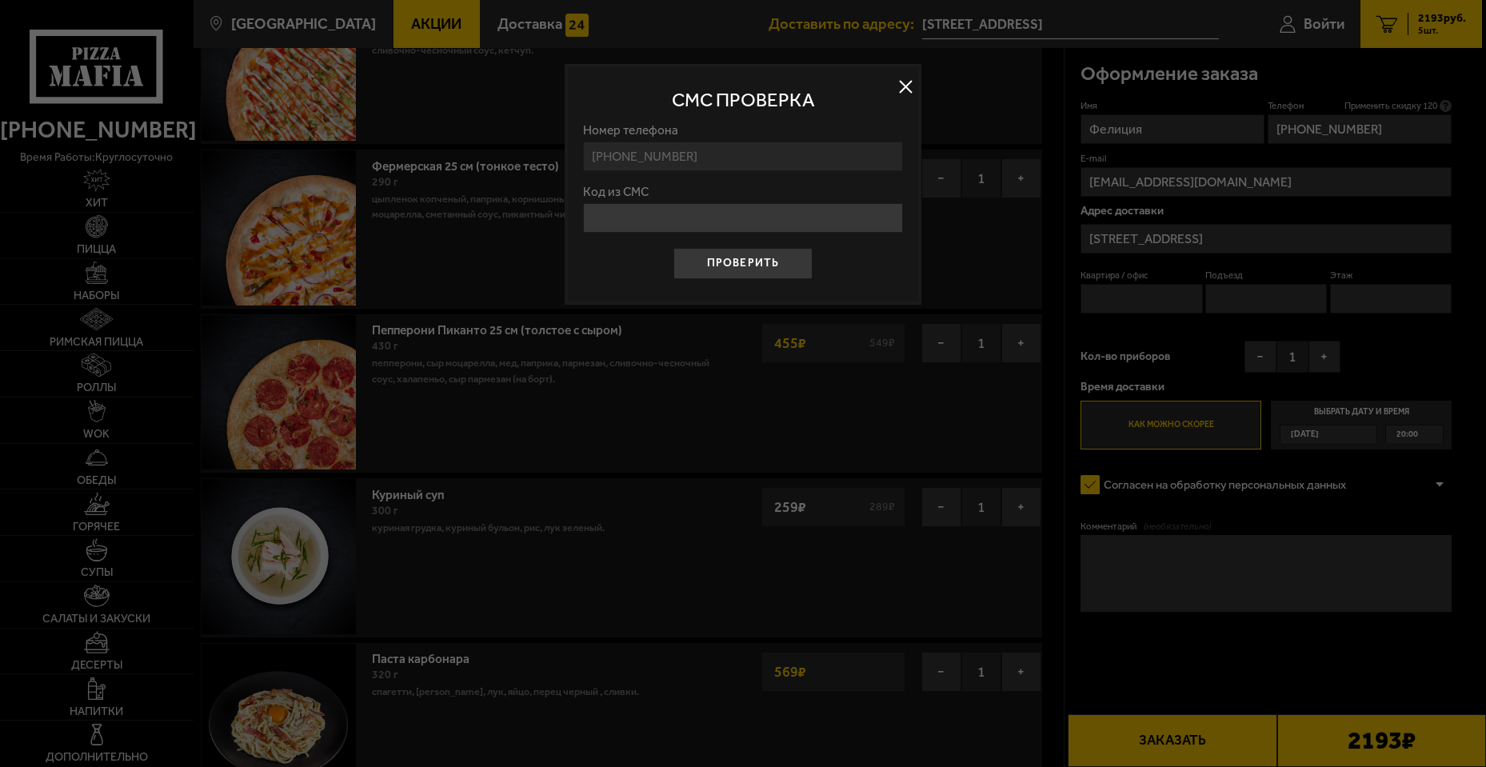
click at [654, 219] on input "Код из СМС" at bounding box center [743, 218] width 321 height 30
click at [767, 214] on input "Код из СМС" at bounding box center [743, 218] width 321 height 30
click at [743, 231] on input "Код из СМС" at bounding box center [743, 218] width 321 height 30
click at [607, 214] on input "Код из СМС" at bounding box center [743, 218] width 321 height 30
click at [635, 217] on input "Код из СМС" at bounding box center [743, 218] width 321 height 30
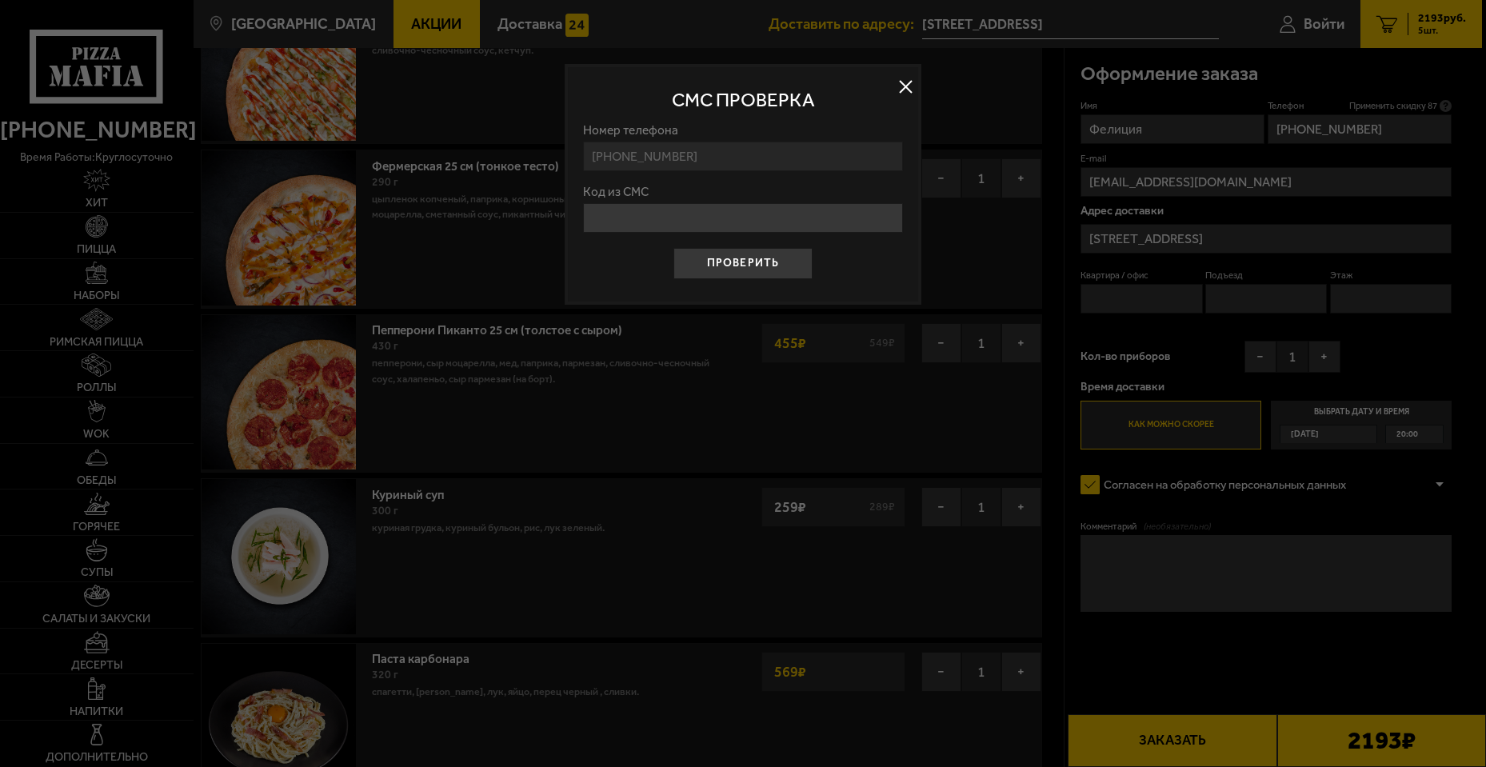
click at [906, 82] on button at bounding box center [906, 86] width 24 height 24
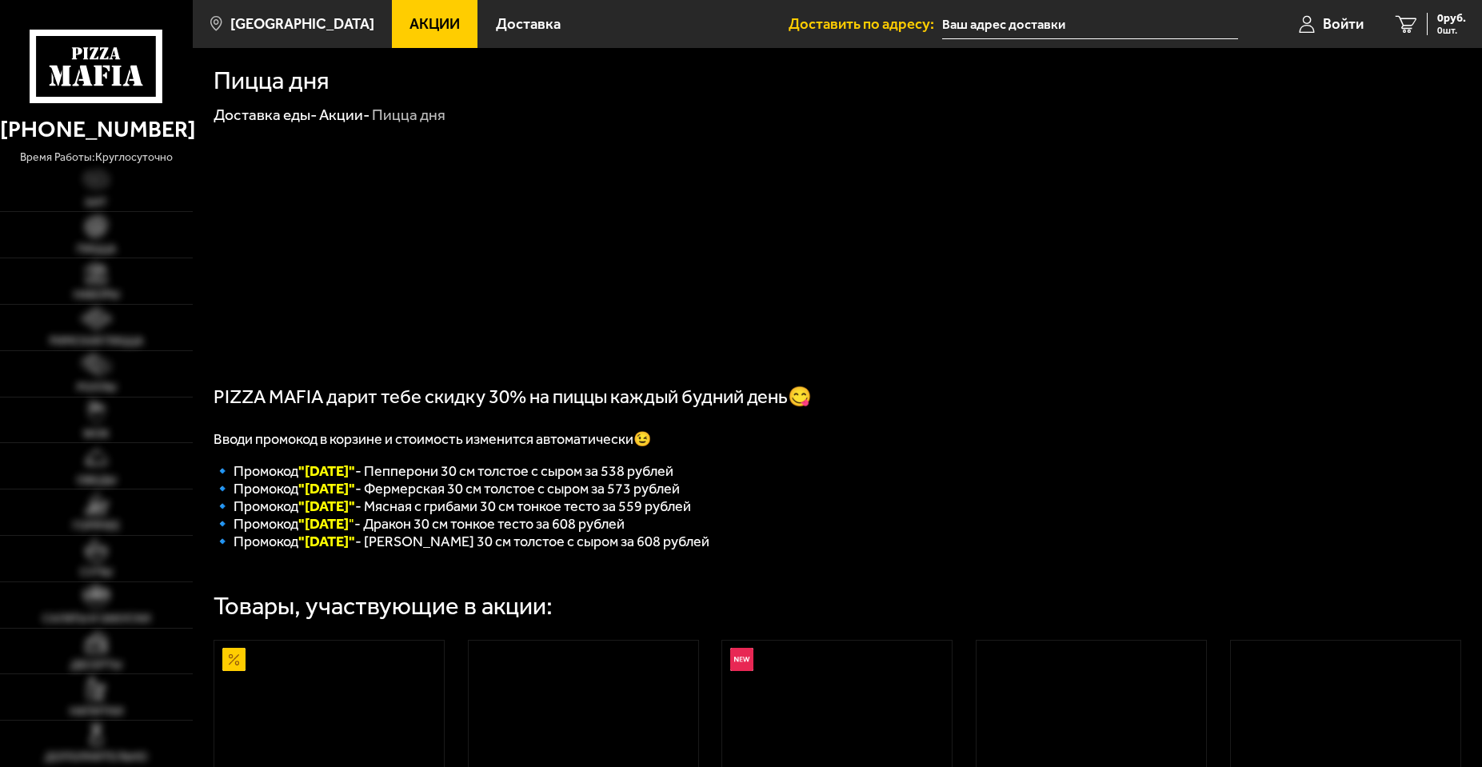
type input "[STREET_ADDRESS]"
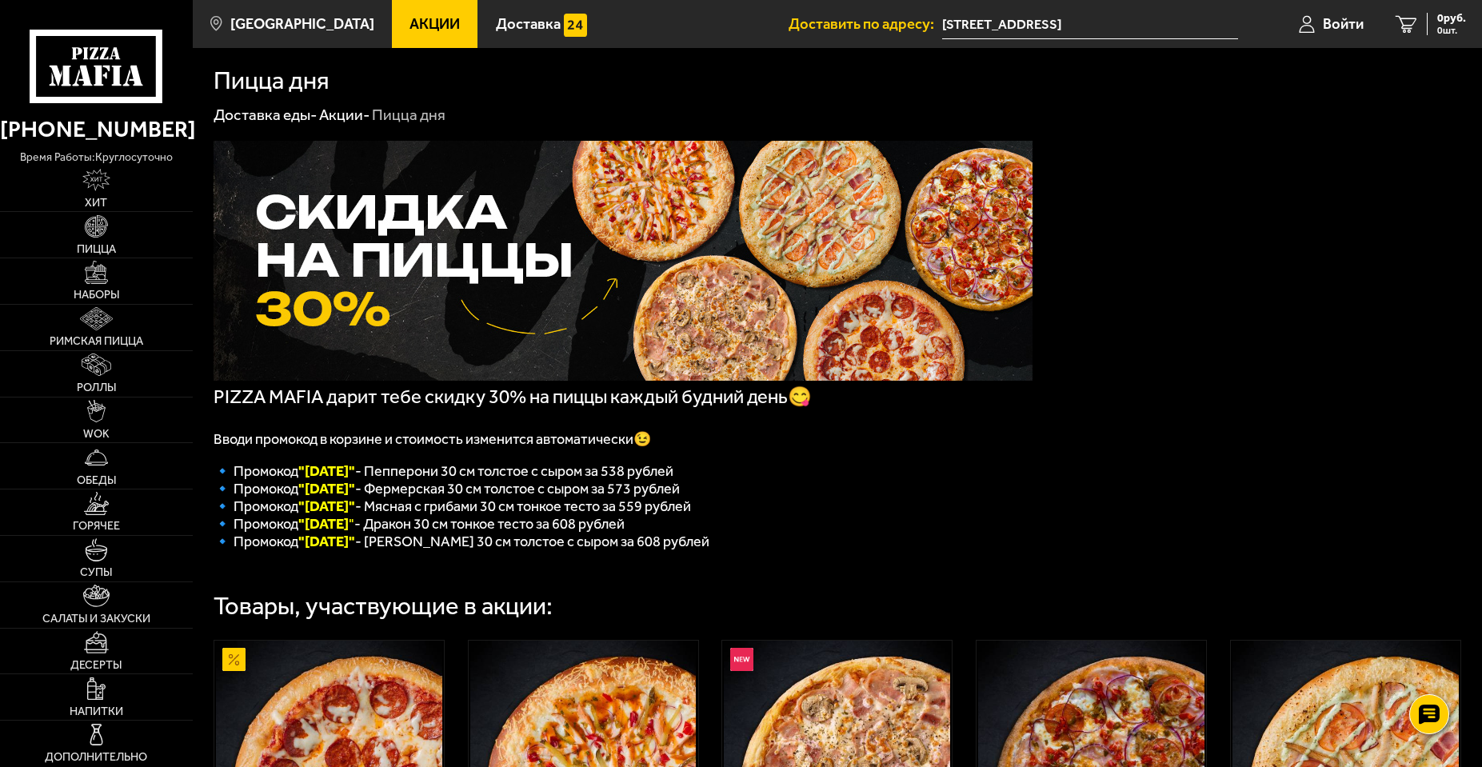
click at [410, 533] on span "🔹 Промокод "Четверг " - Дракон 30 см тонкое тесто за 608 рублей" at bounding box center [419, 524] width 411 height 18
click at [398, 38] on link "Акции" at bounding box center [435, 24] width 86 height 48
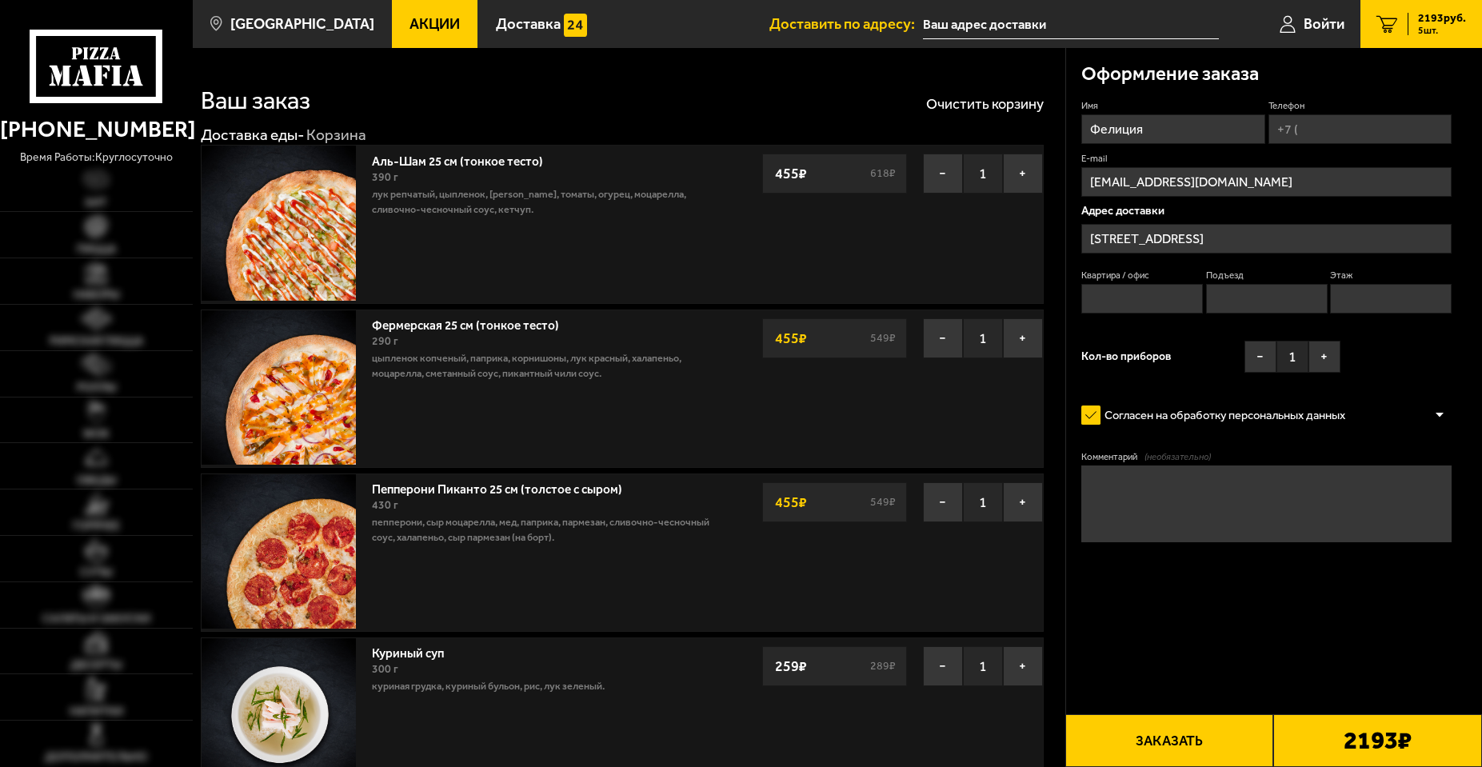
type input "[STREET_ADDRESS]"
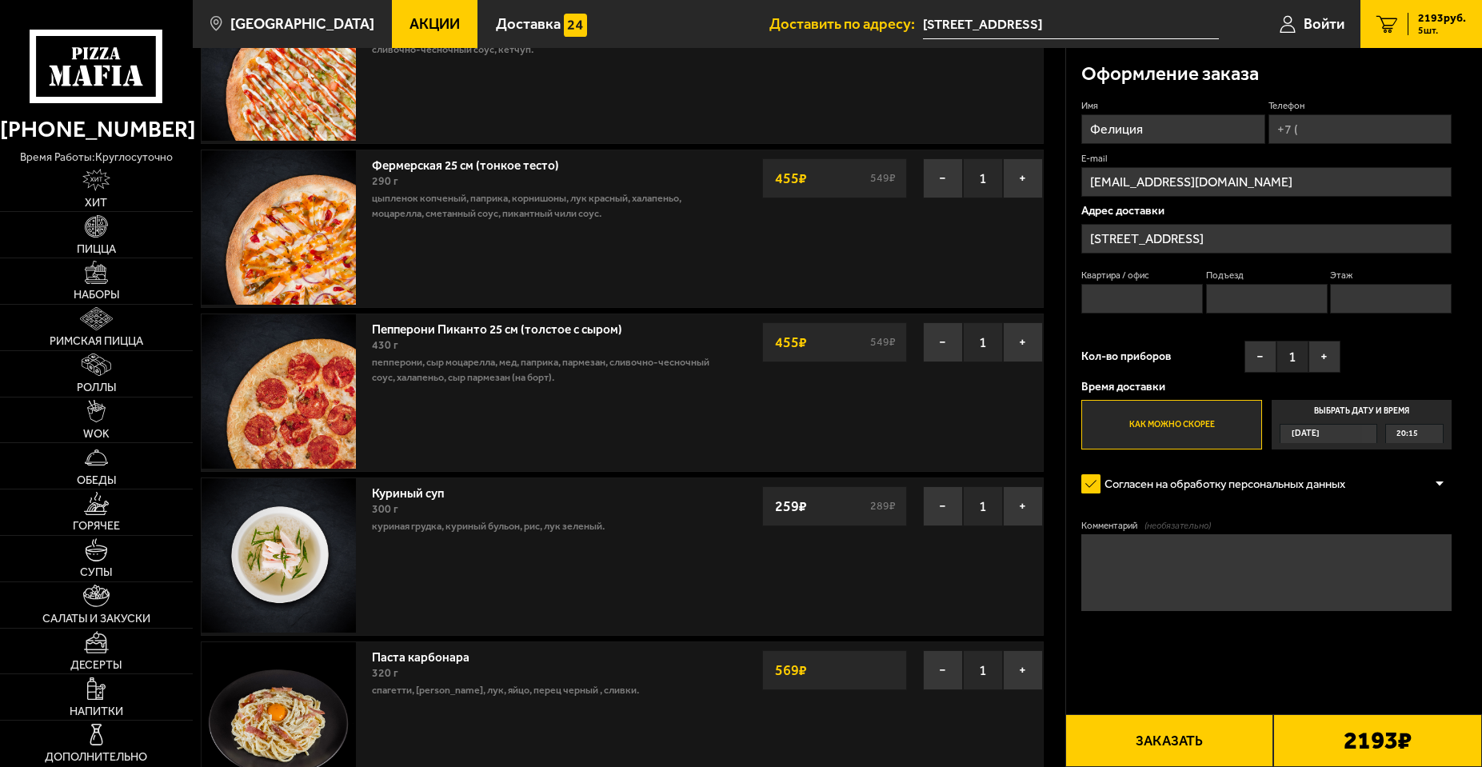
scroll to position [160, 0]
click at [1347, 140] on input "Телефон" at bounding box center [1361, 129] width 184 height 30
type input "+7 (952) 362-68-19"
click at [1378, 102] on span "Применить скидку" at bounding box center [1399, 105] width 77 height 13
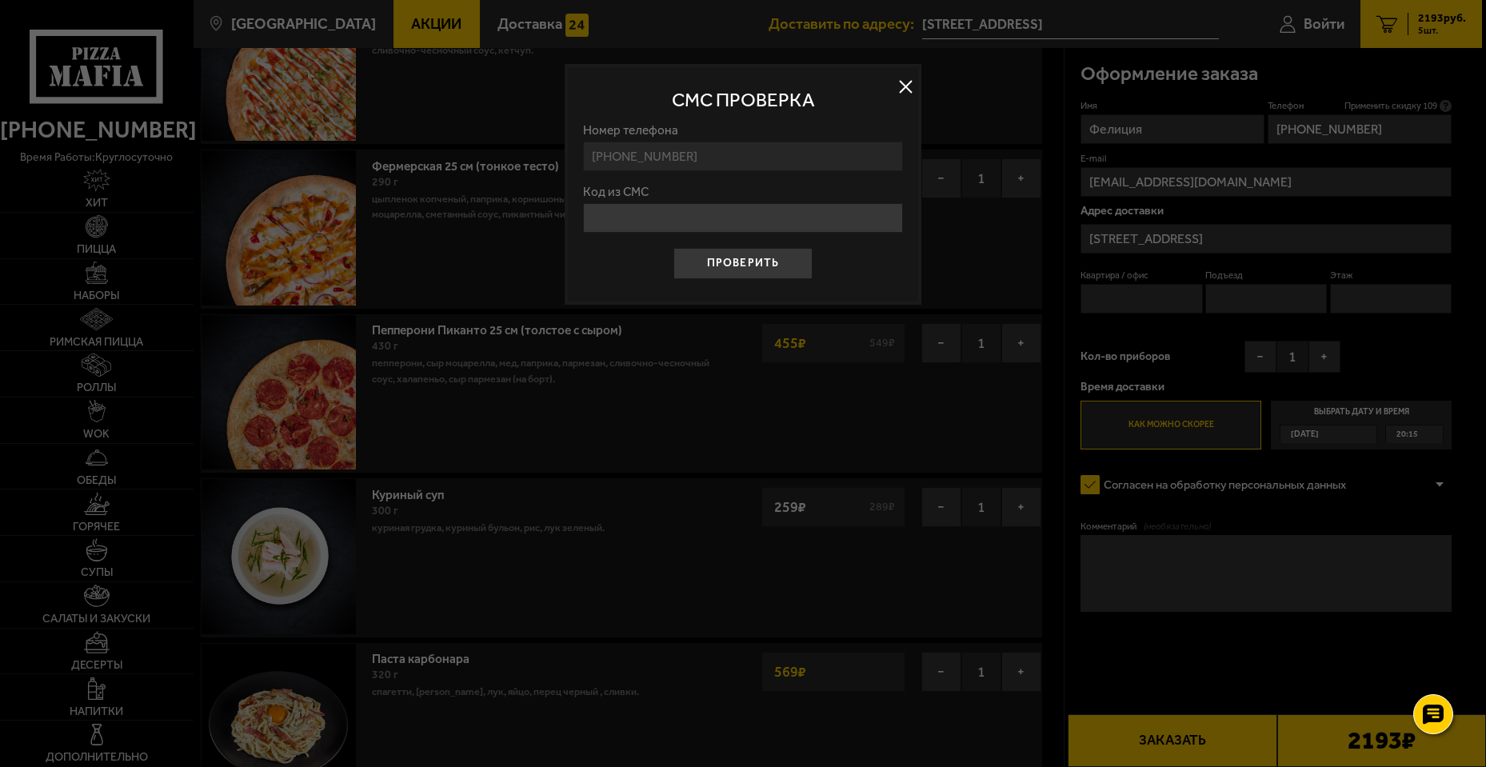
click at [710, 222] on input "Код из СМС" at bounding box center [743, 218] width 321 height 30
type input "754787"
click at [732, 254] on button "Проверить" at bounding box center [743, 263] width 139 height 31
type input "Санкт-Петербург, проспект Просвещения, 22к1"
type input "96"
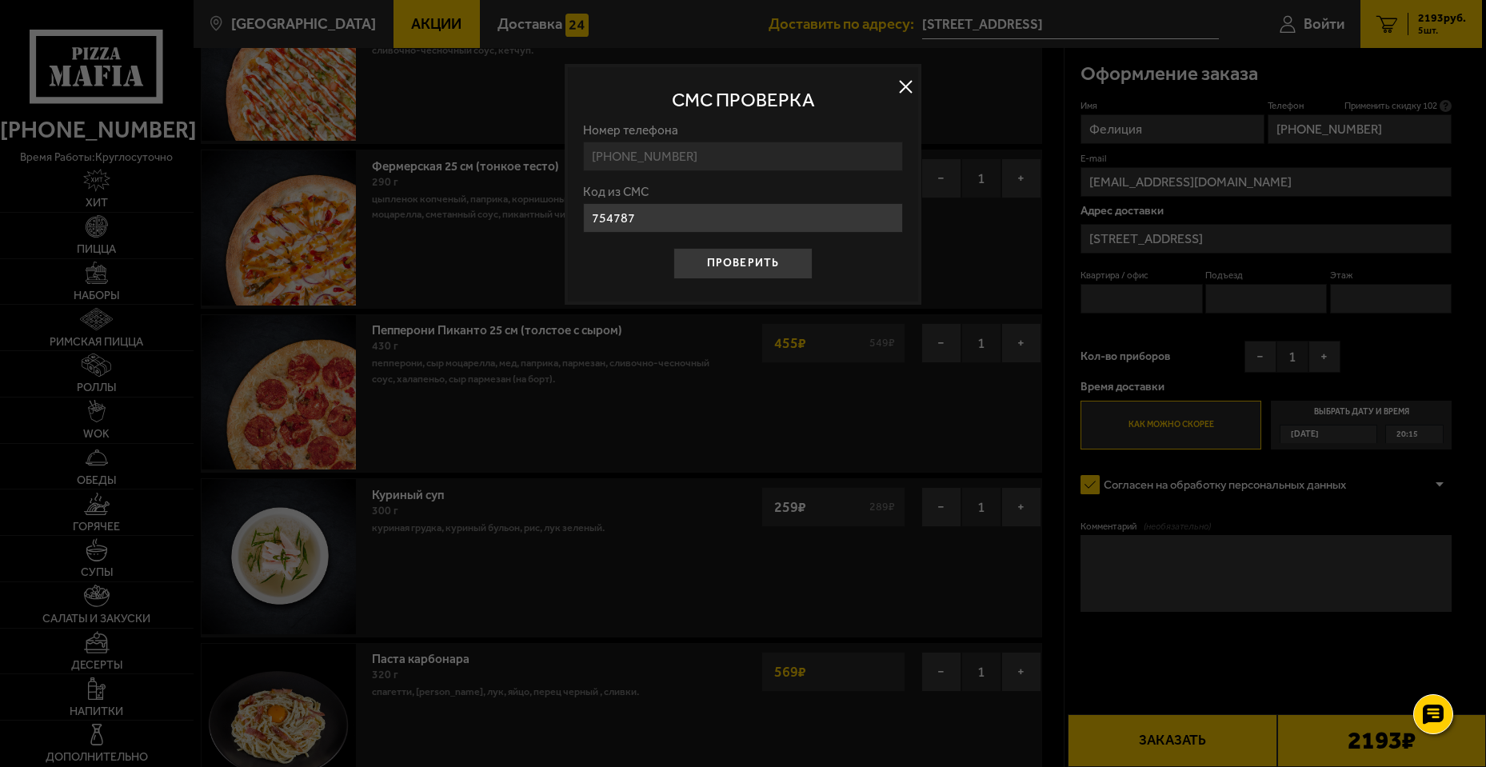
type input "2"
type input "12"
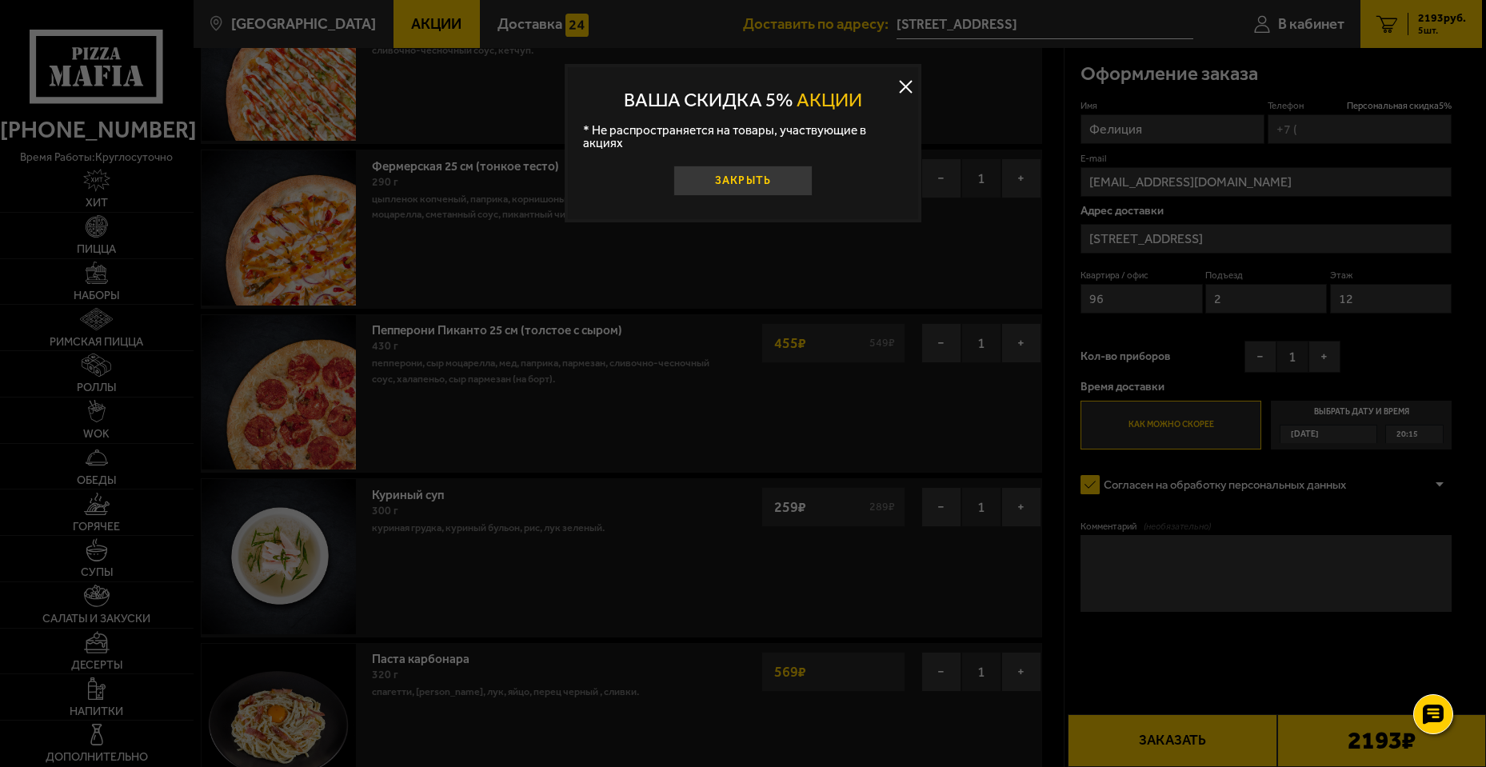
click at [771, 170] on button "Закрыть" at bounding box center [743, 181] width 139 height 31
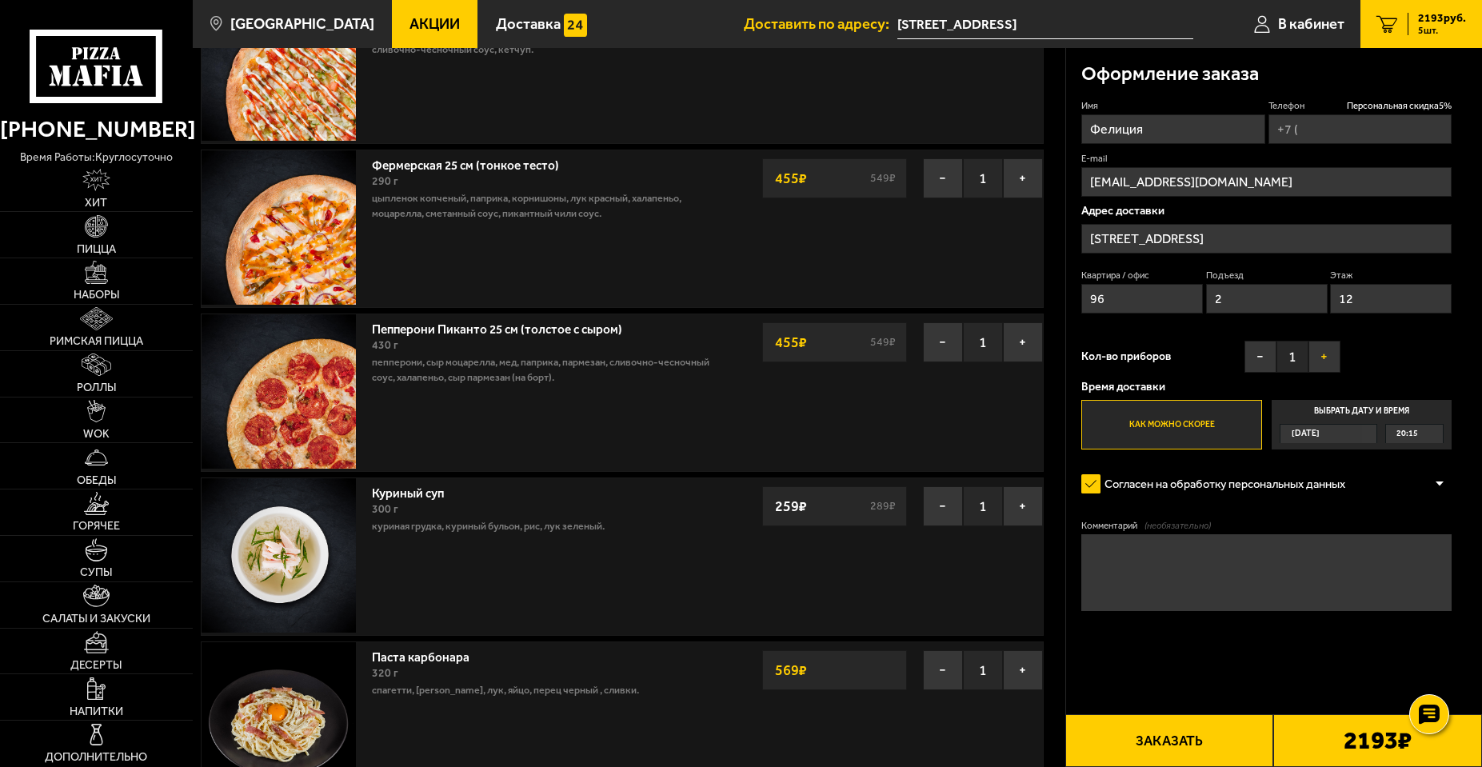
click at [1326, 363] on button "+" at bounding box center [1325, 357] width 32 height 32
click at [1186, 731] on button "Заказать" at bounding box center [1170, 740] width 209 height 53
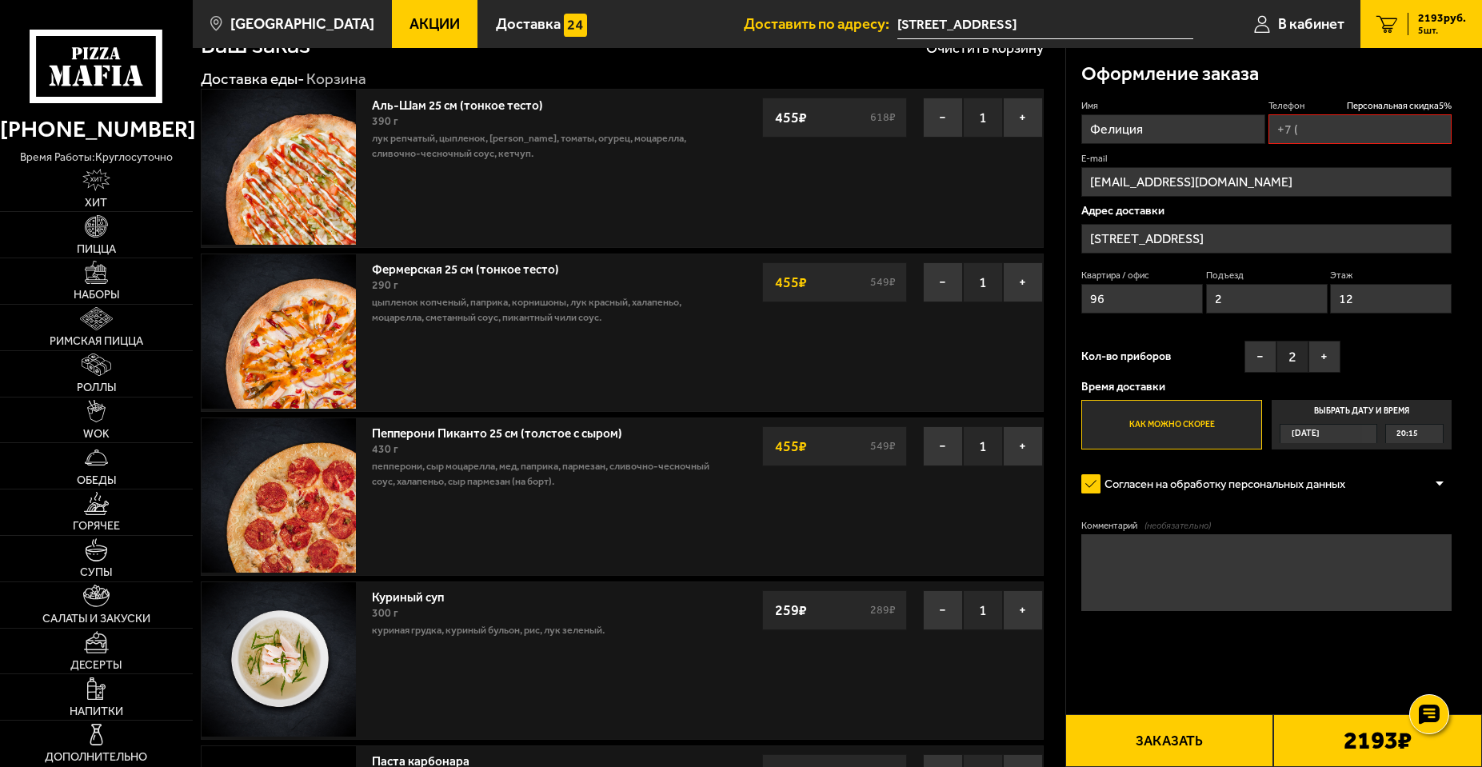
scroll to position [0, 0]
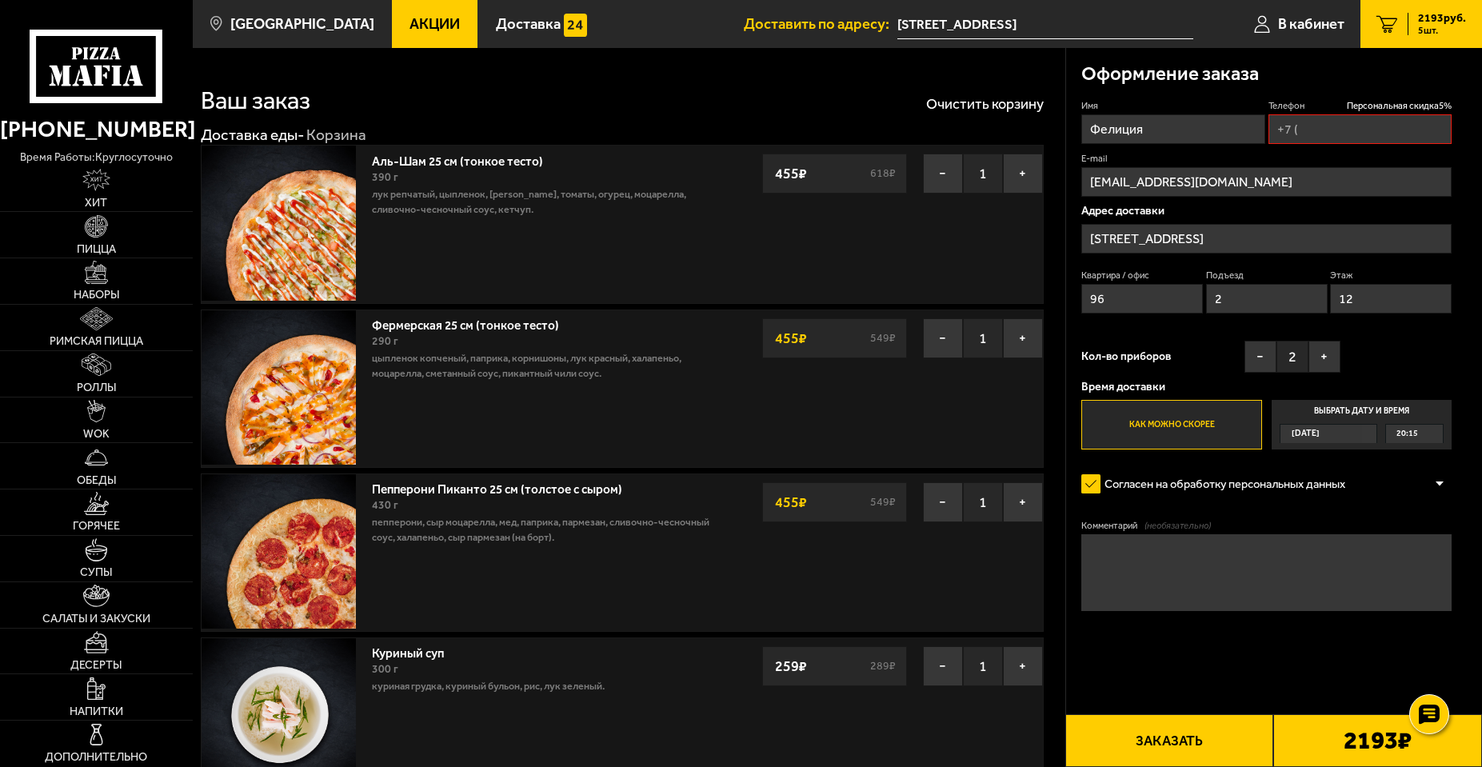
click at [1321, 114] on fieldset "Телефон Персональная скидка 5 %" at bounding box center [1361, 121] width 184 height 45
click at [1321, 122] on input "Телефон Персональная скидка 5 %" at bounding box center [1361, 129] width 184 height 30
type input "+7 (952) 362-68-19"
click at [1262, 580] on textarea "Комментарий (необязательно)" at bounding box center [1267, 573] width 370 height 78
click at [1174, 746] on button "Заказать" at bounding box center [1170, 740] width 209 height 53
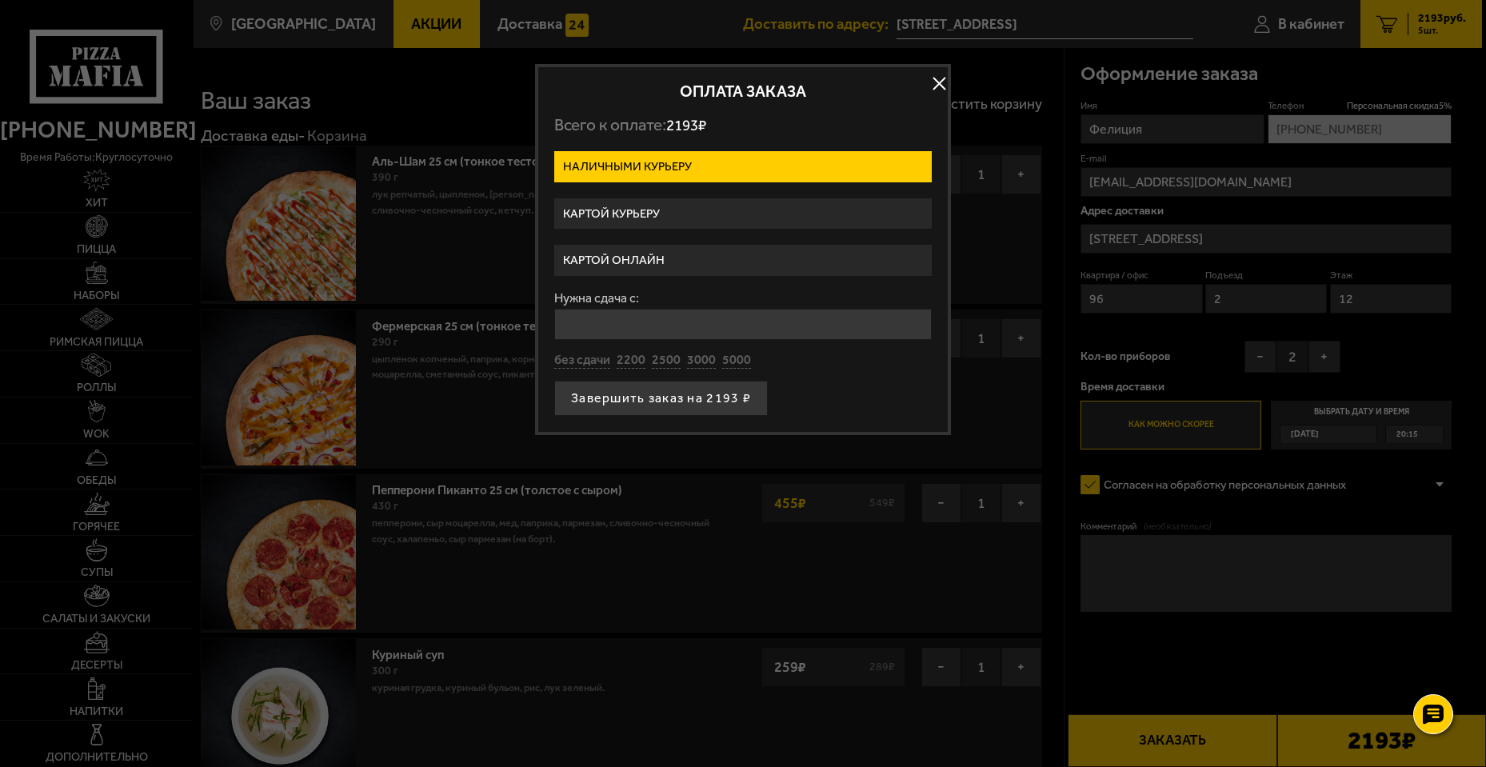
click at [645, 211] on label "Картой курьеру" at bounding box center [743, 213] width 378 height 31
click at [0, 0] on input "Картой курьеру" at bounding box center [0, 0] width 0 height 0
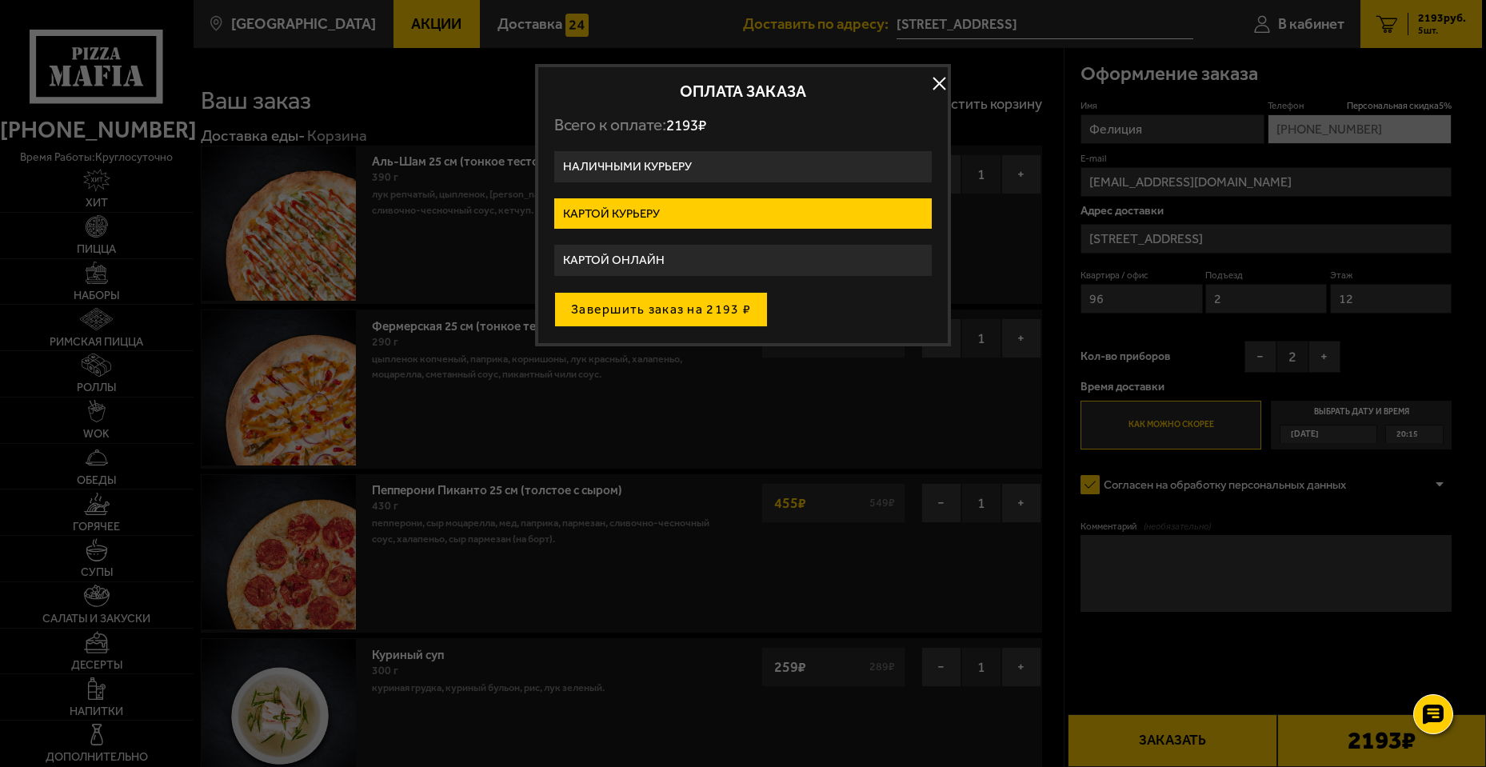
click at [680, 306] on button "Завершить заказ на 2193 ₽" at bounding box center [661, 309] width 214 height 35
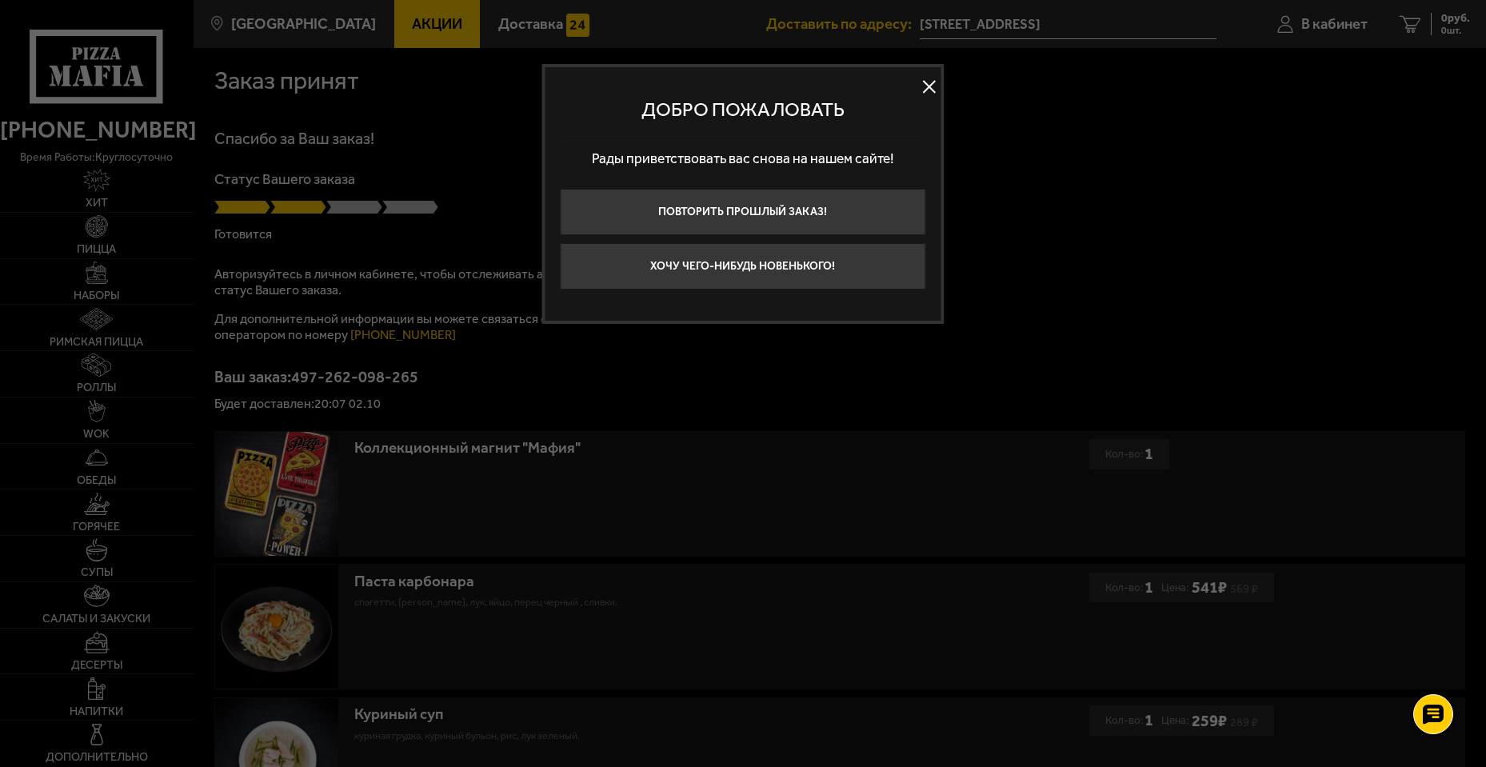
click at [935, 87] on button at bounding box center [930, 86] width 24 height 24
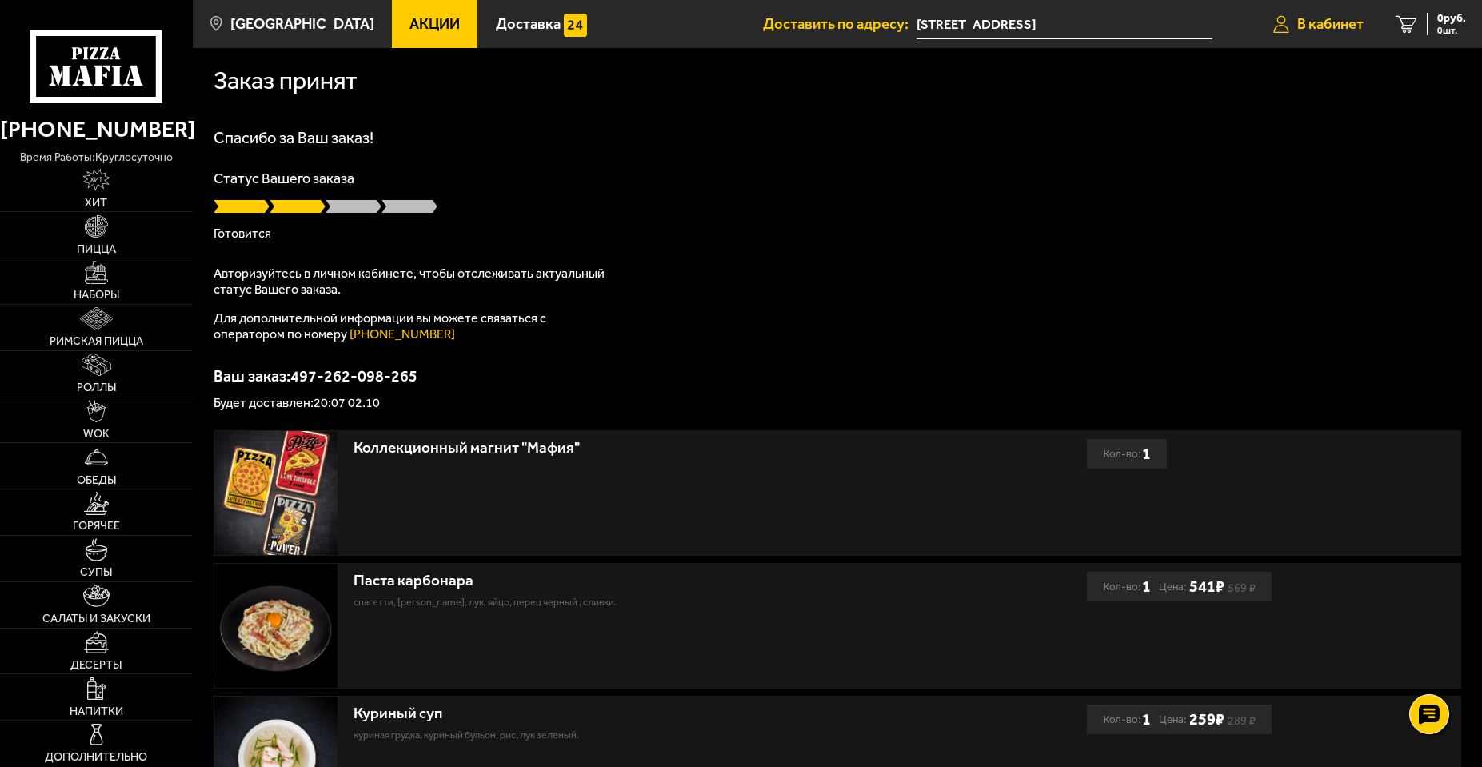
click at [1333, 25] on span "В кабинет" at bounding box center [1331, 24] width 66 height 15
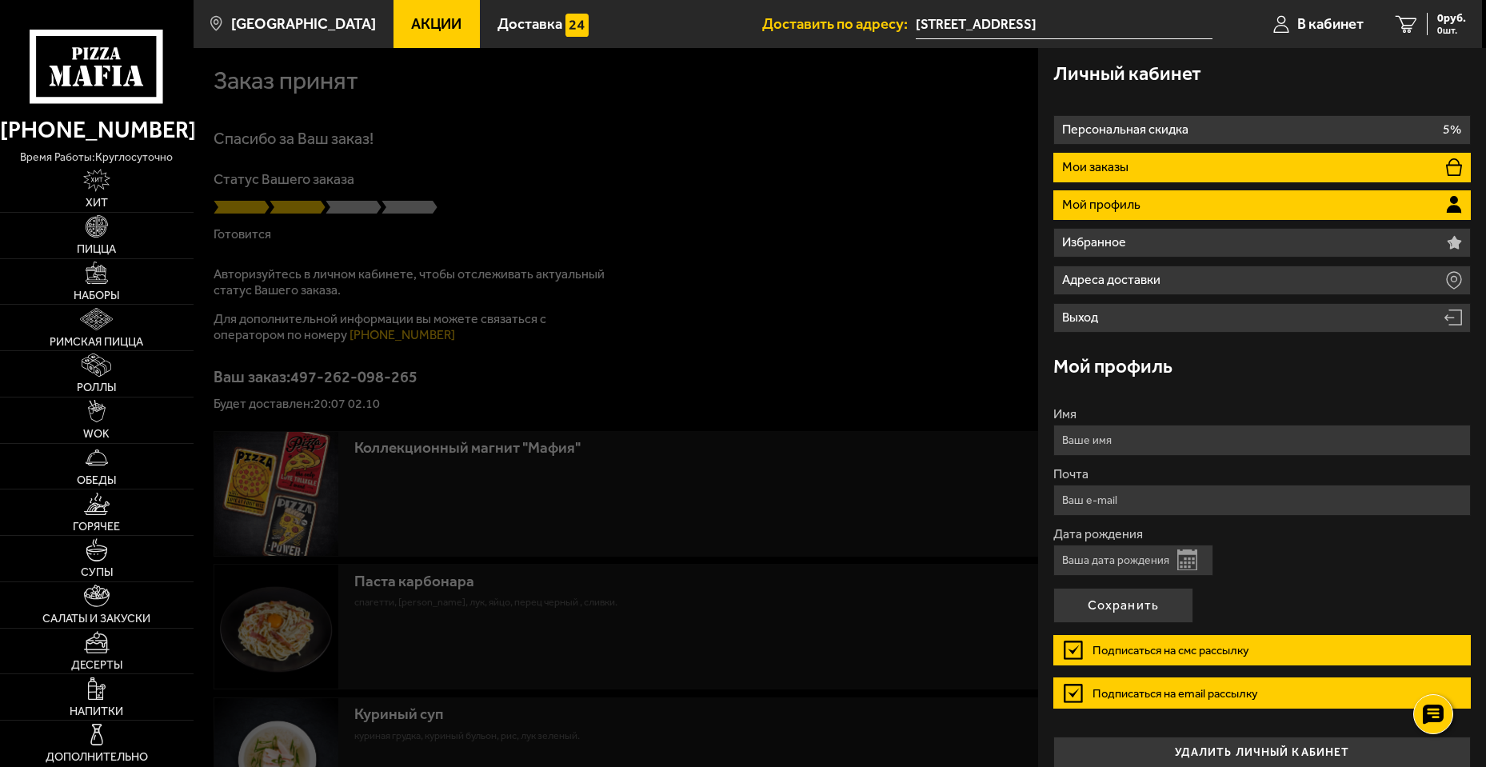
click at [1235, 164] on li "Мои заказы" at bounding box center [1262, 168] width 417 height 30
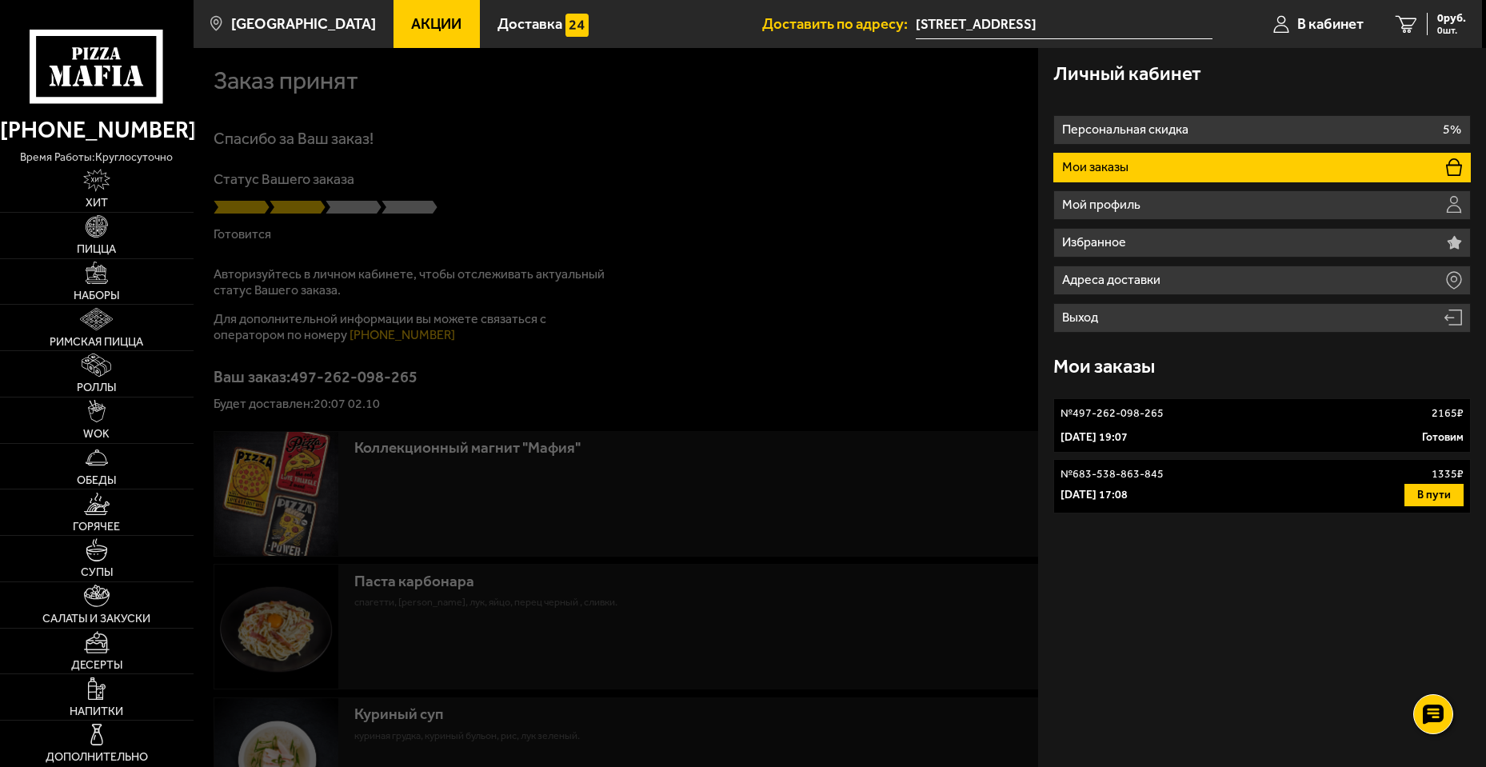
click at [1287, 413] on div "№ 497-262-098-265 2165 ₽" at bounding box center [1262, 414] width 402 height 16
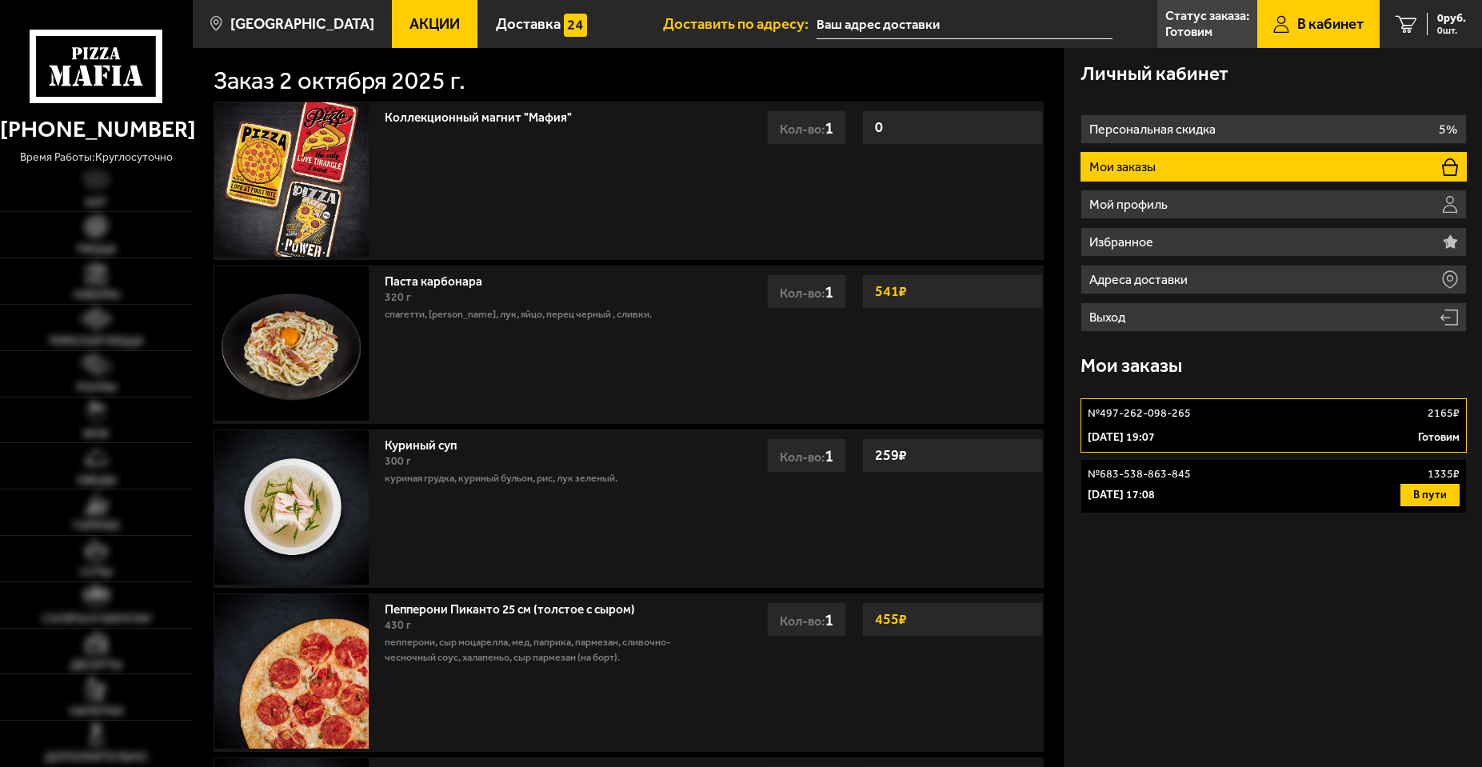
type input "[STREET_ADDRESS]"
